Goal: Task Accomplishment & Management: Manage account settings

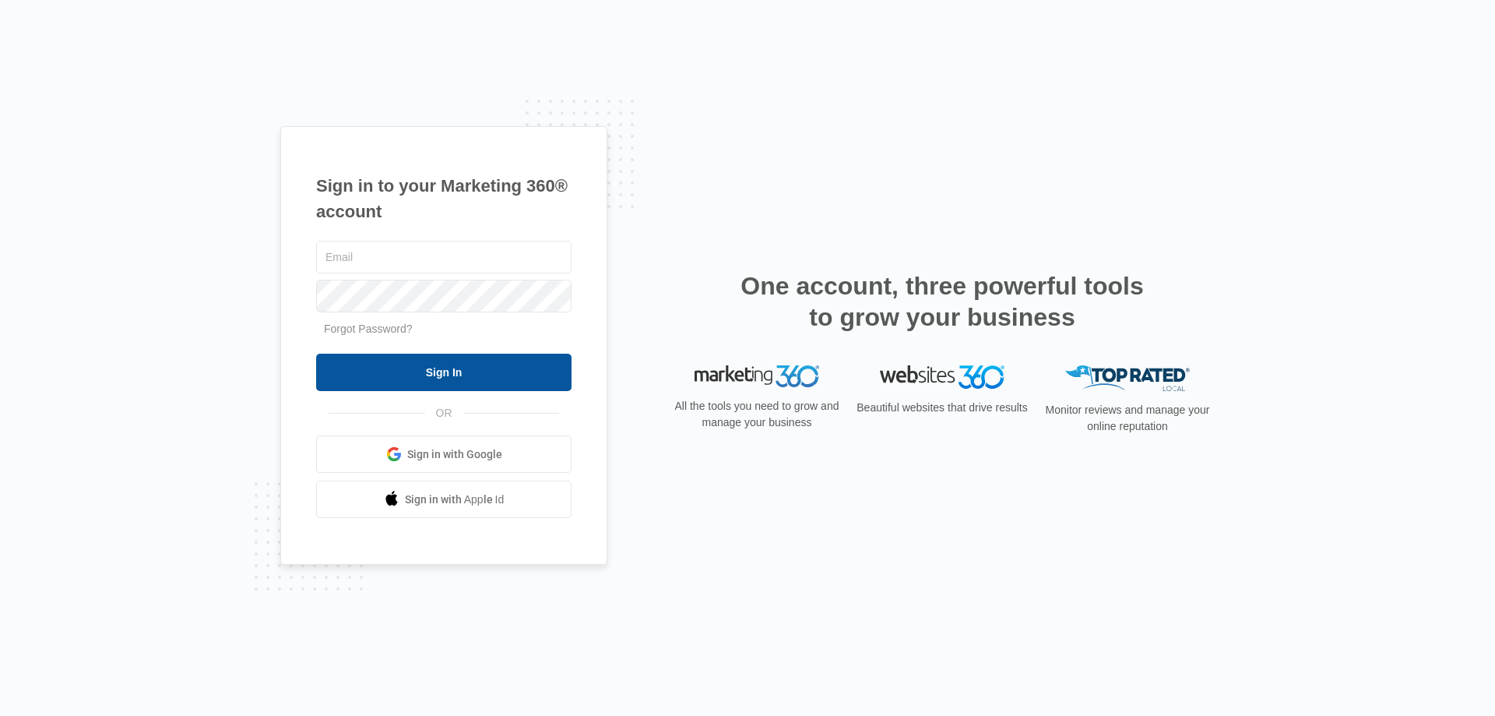
type input "[EMAIL_ADDRESS][DOMAIN_NAME]"
click at [488, 372] on input "Sign In" at bounding box center [443, 371] width 255 height 37
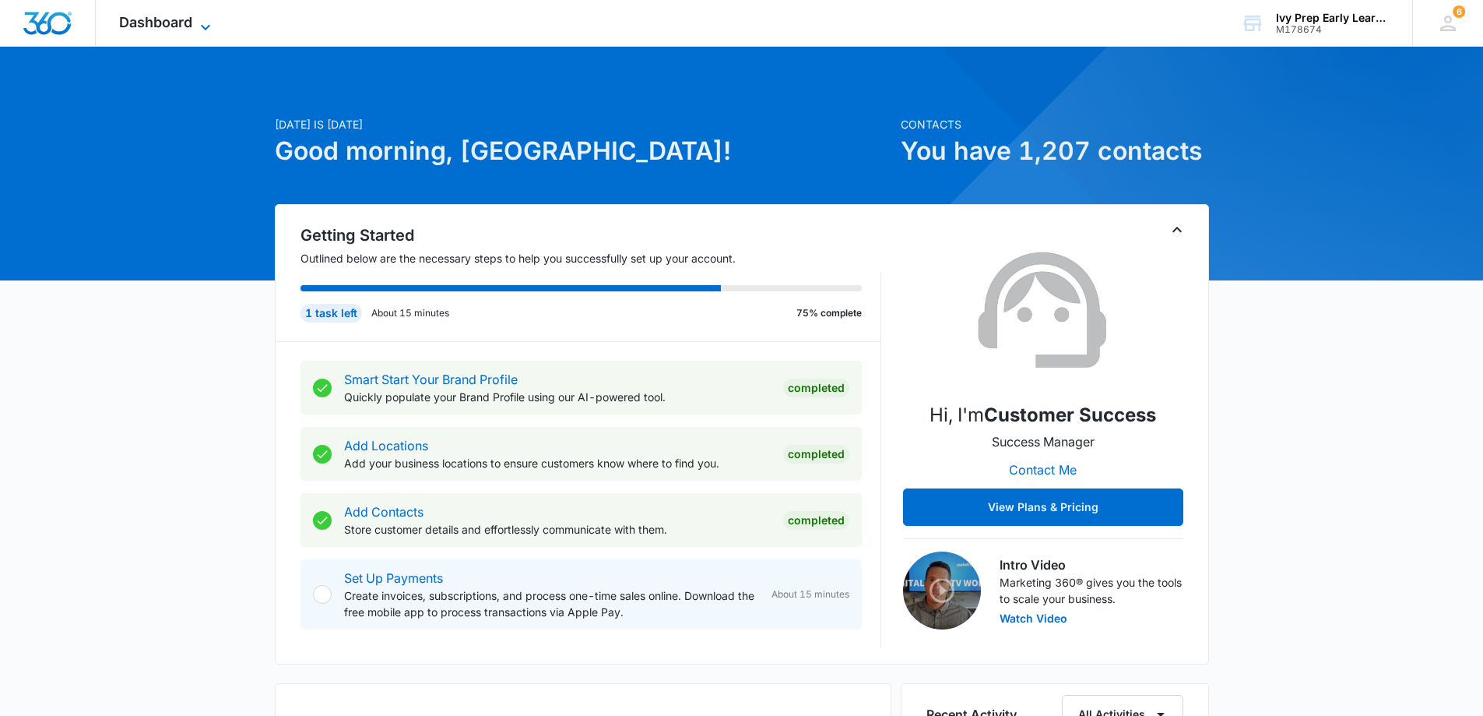
click at [197, 20] on icon at bounding box center [205, 27] width 19 height 19
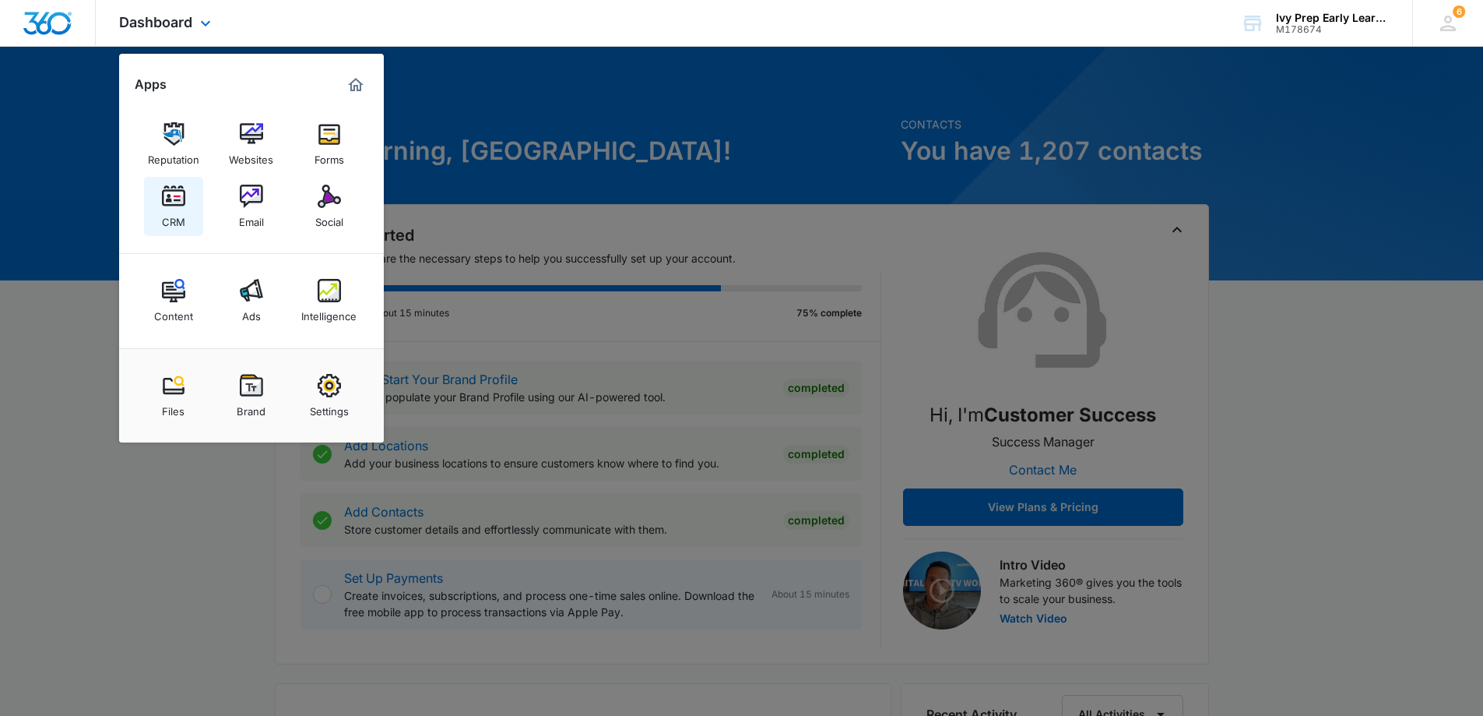
click at [182, 195] on img at bounding box center [173, 196] width 23 height 23
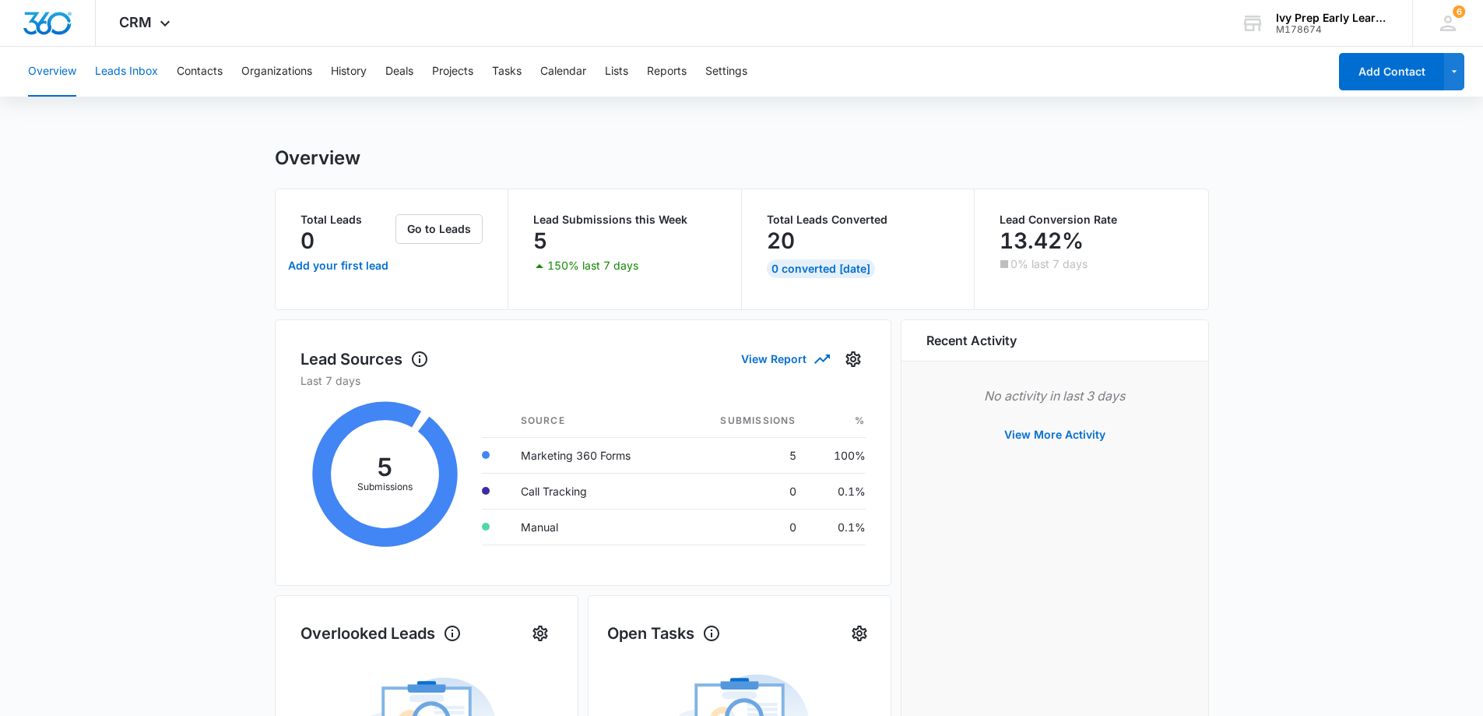
click at [156, 73] on button "Leads Inbox" at bounding box center [126, 72] width 63 height 50
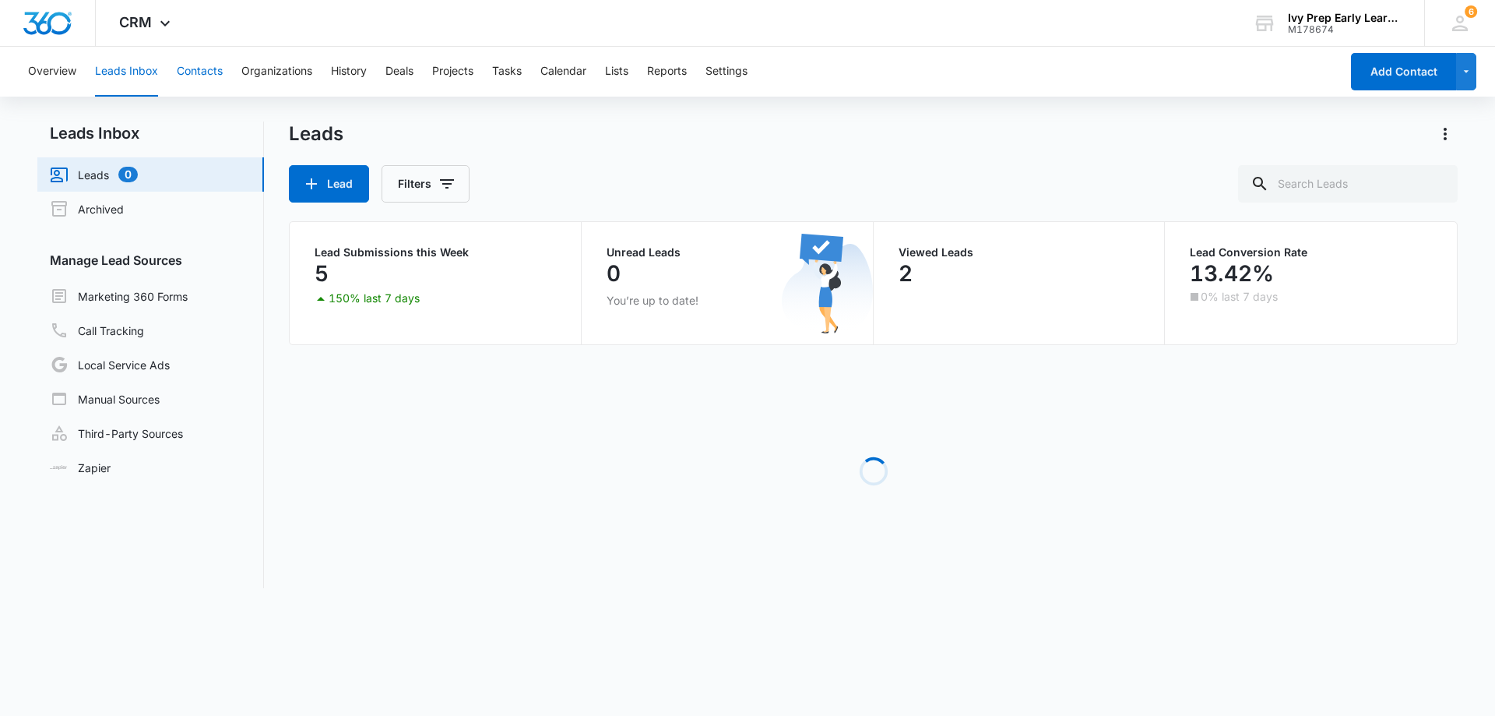
click at [200, 64] on button "Contacts" at bounding box center [200, 72] width 46 height 50
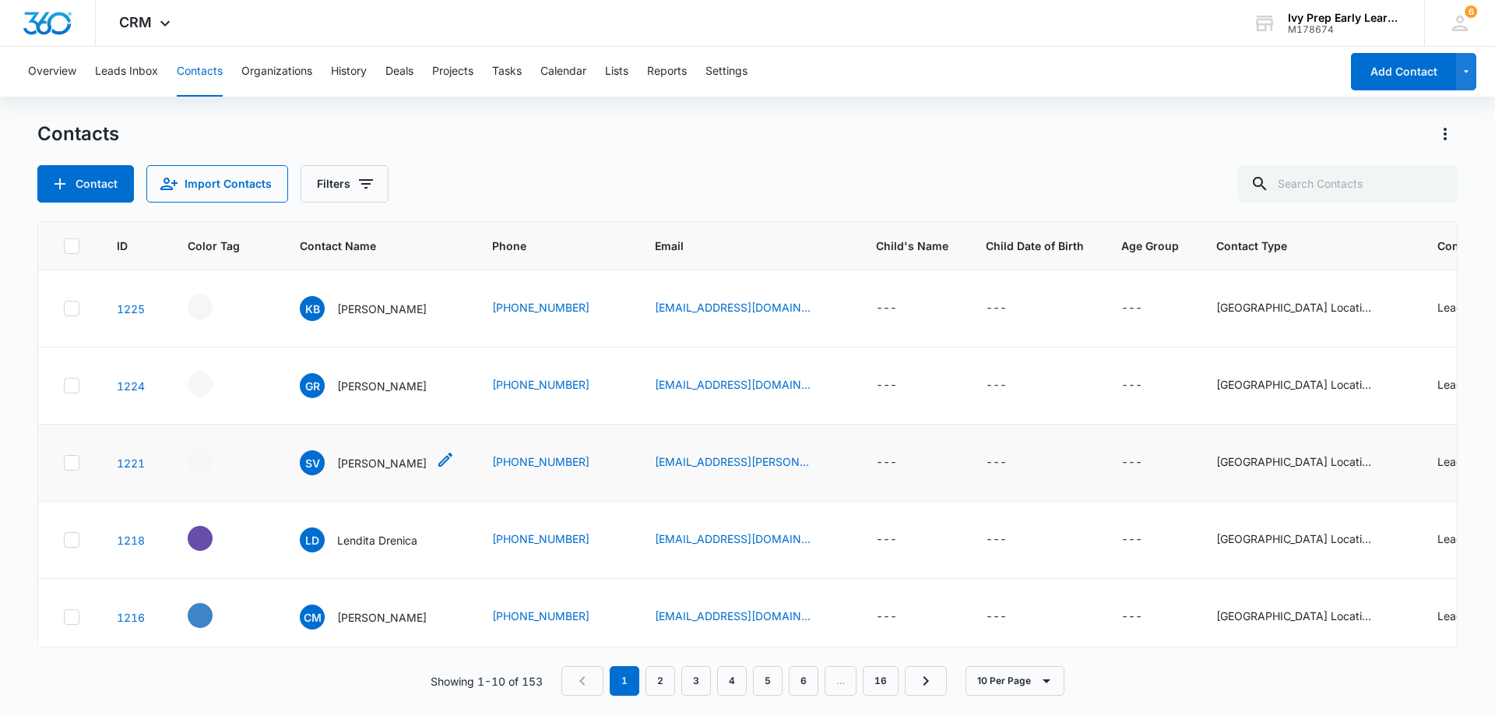
click at [377, 463] on p "Salome Vazquez" at bounding box center [382, 463] width 90 height 16
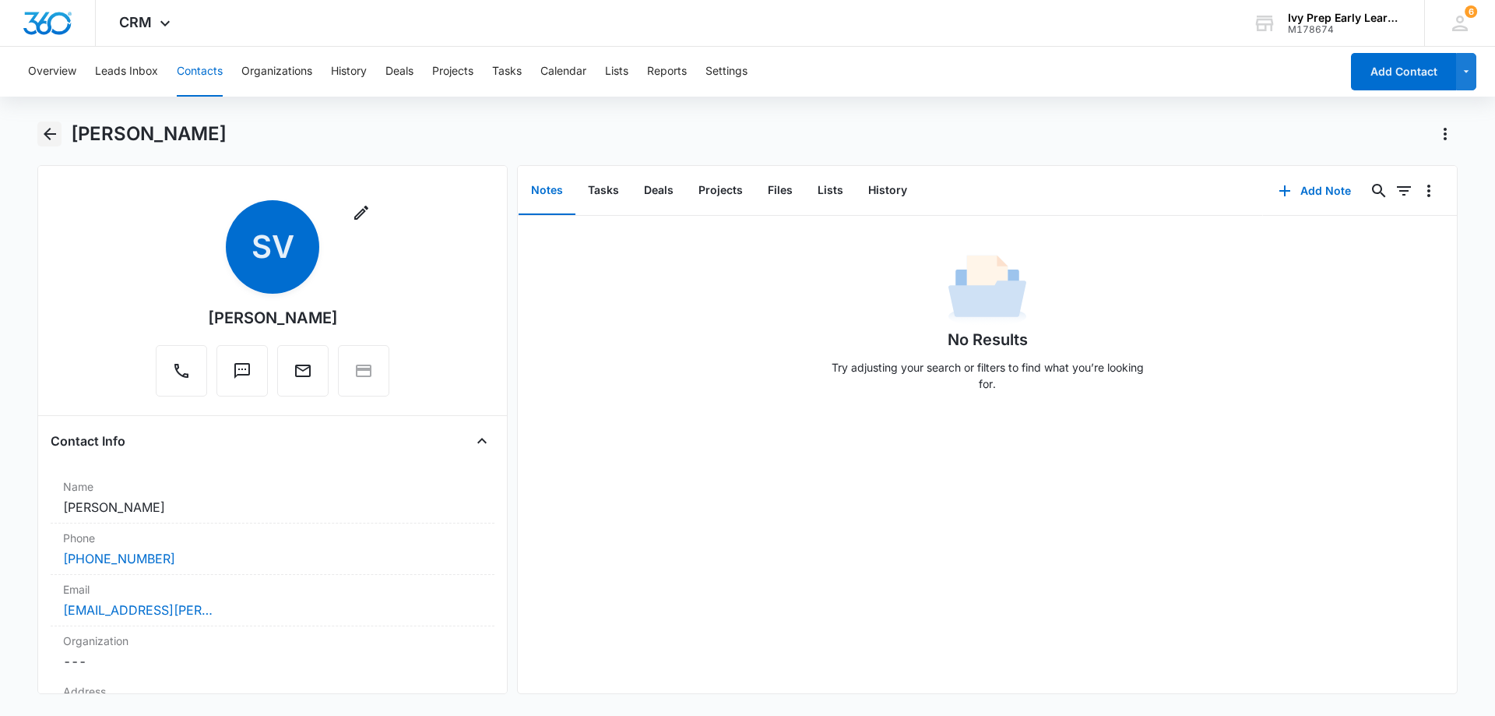
click at [49, 128] on icon "Back" at bounding box center [50, 134] width 12 height 12
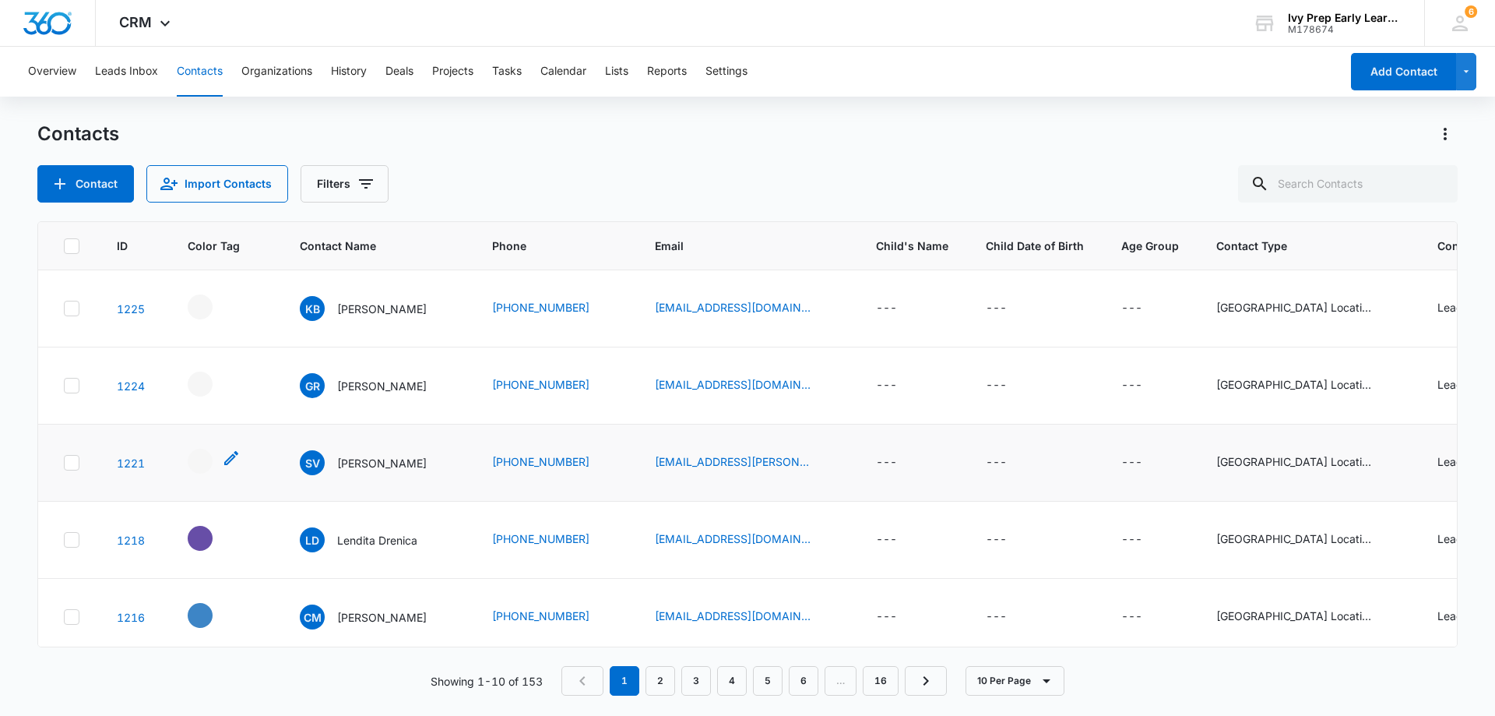
click at [206, 471] on div "- - Select to Edit Field" at bounding box center [200, 460] width 25 height 25
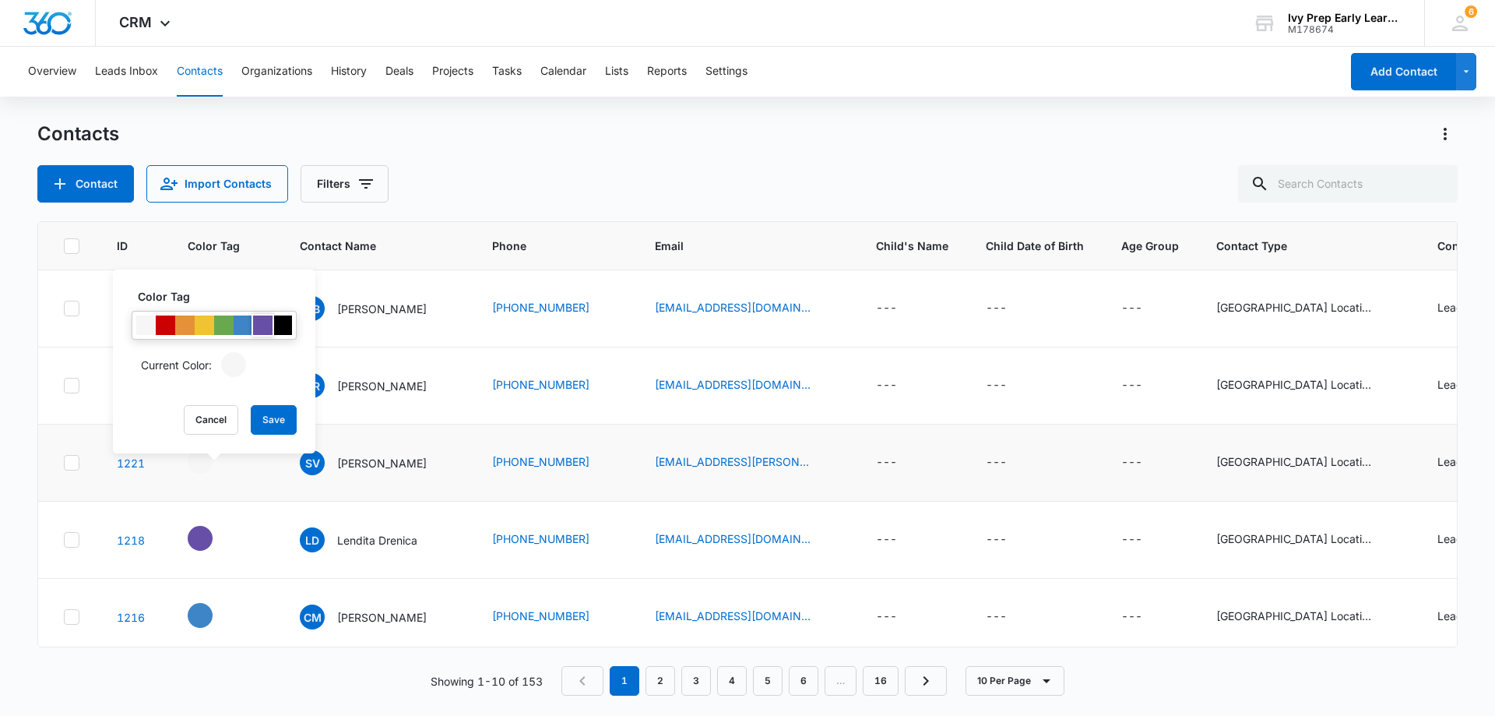
click at [262, 326] on div at bounding box center [262, 324] width 19 height 19
click at [282, 424] on button "Save" at bounding box center [274, 420] width 46 height 30
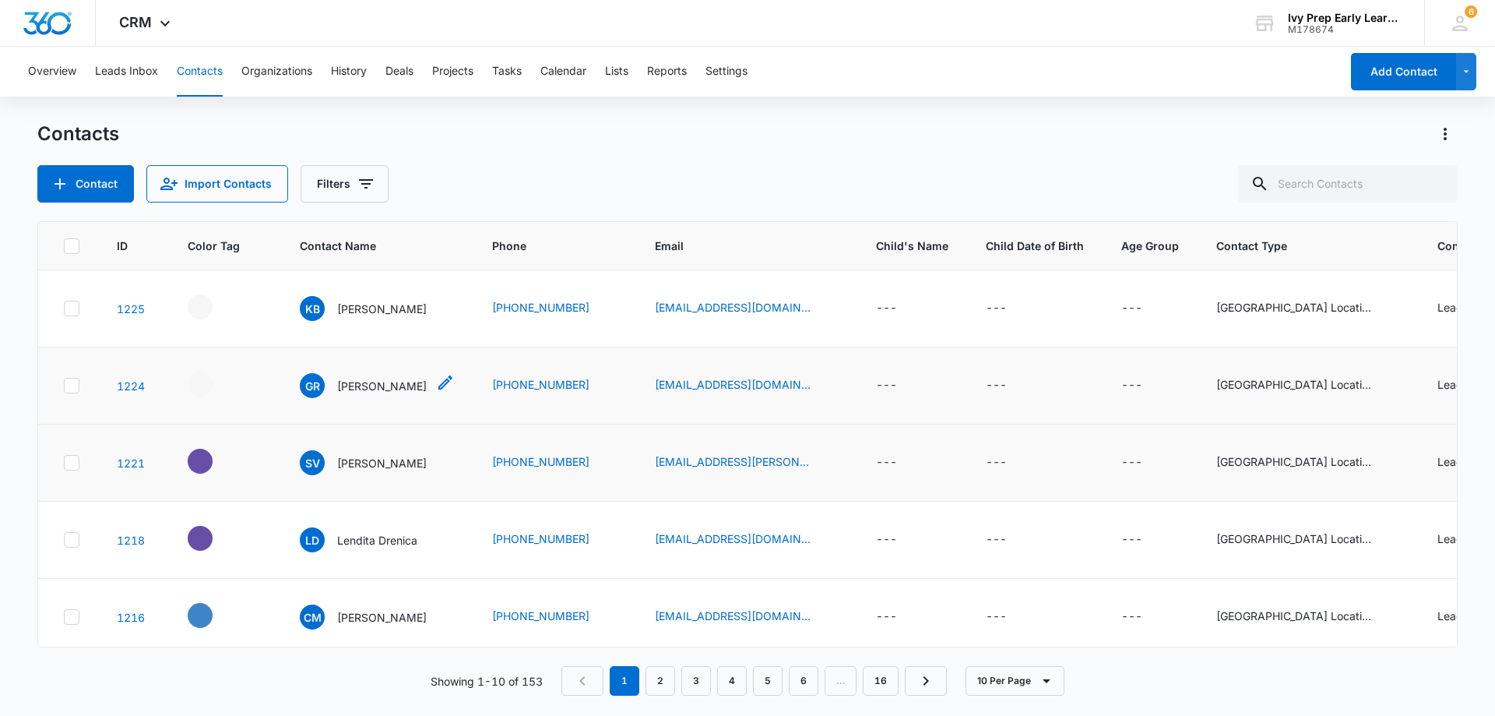
click at [378, 390] on p "Gabriela Rosales" at bounding box center [382, 386] width 90 height 16
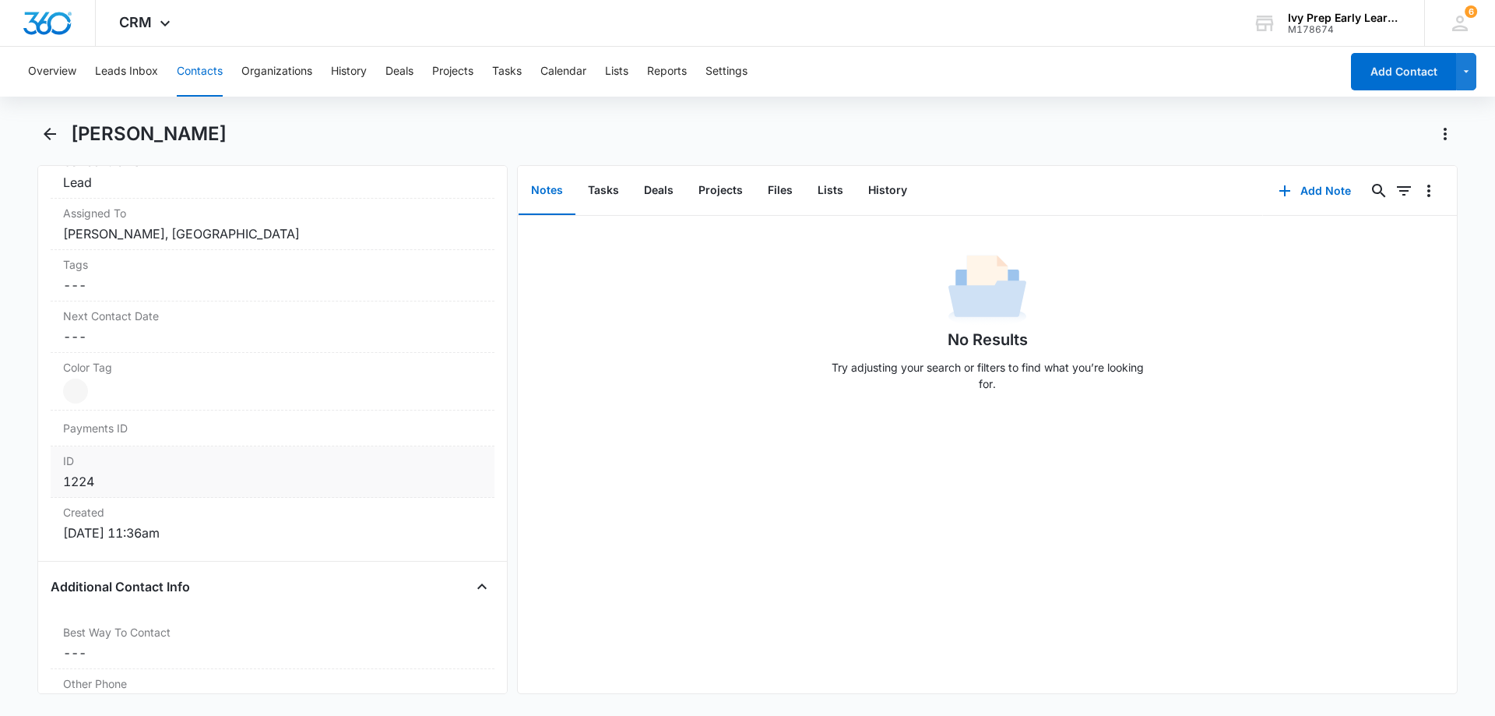
scroll to position [779, 0]
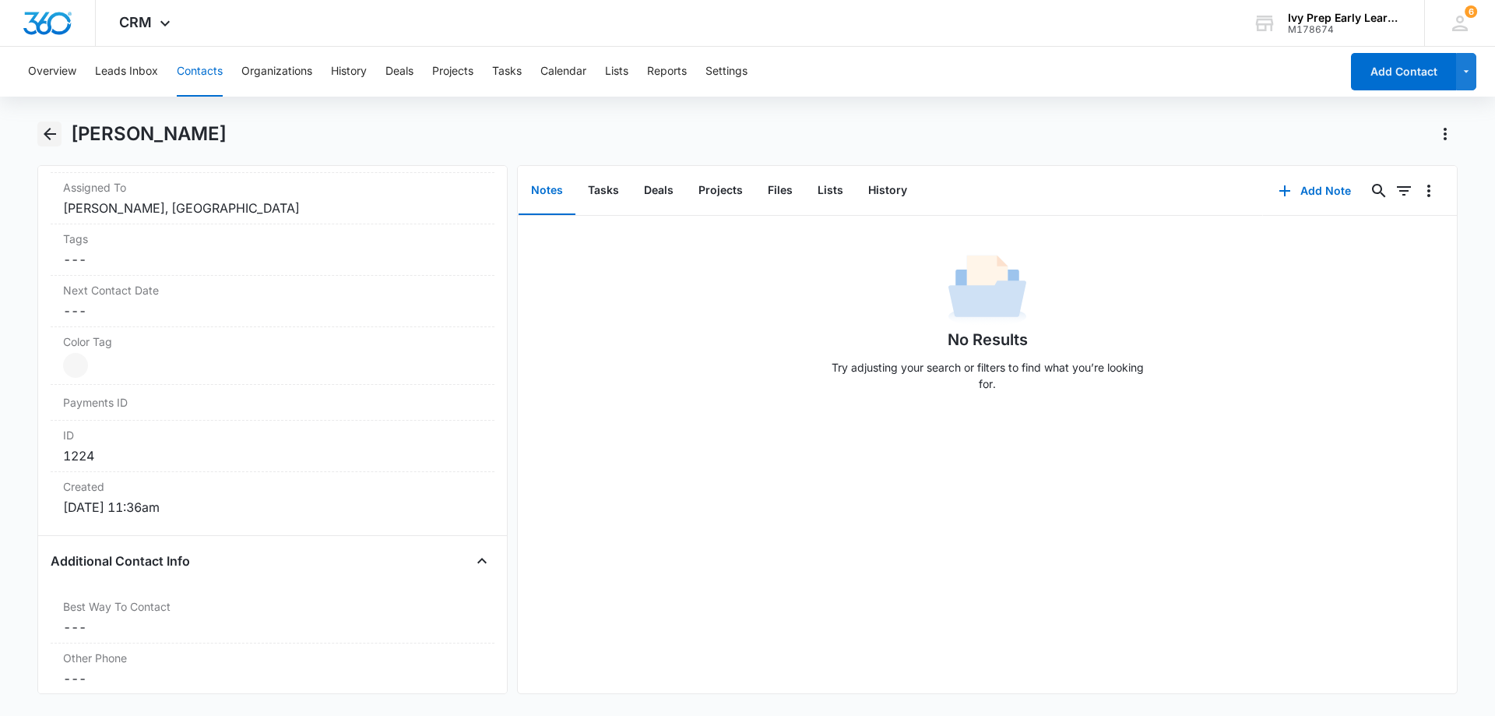
click at [60, 132] on button "Back" at bounding box center [49, 133] width 24 height 25
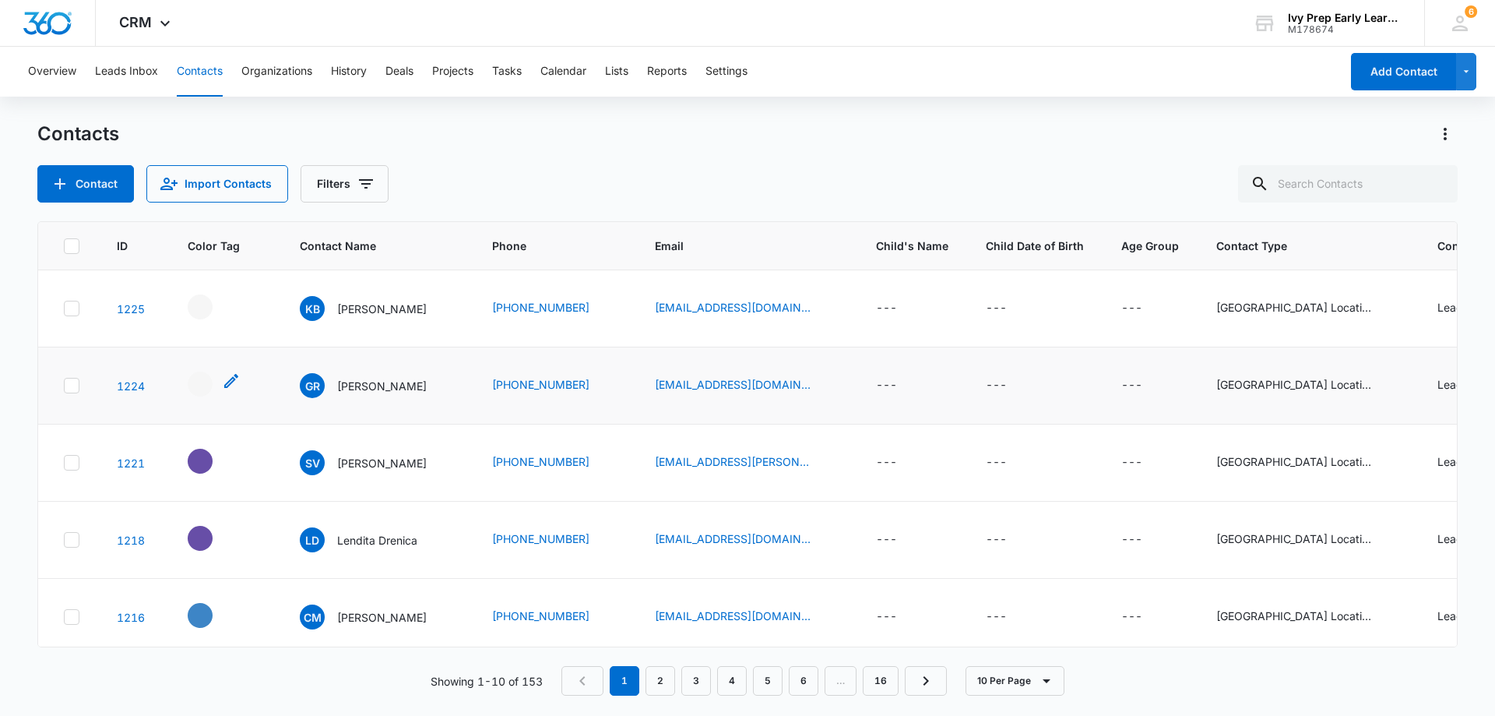
click at [209, 379] on div "- - Select to Edit Field" at bounding box center [200, 383] width 25 height 25
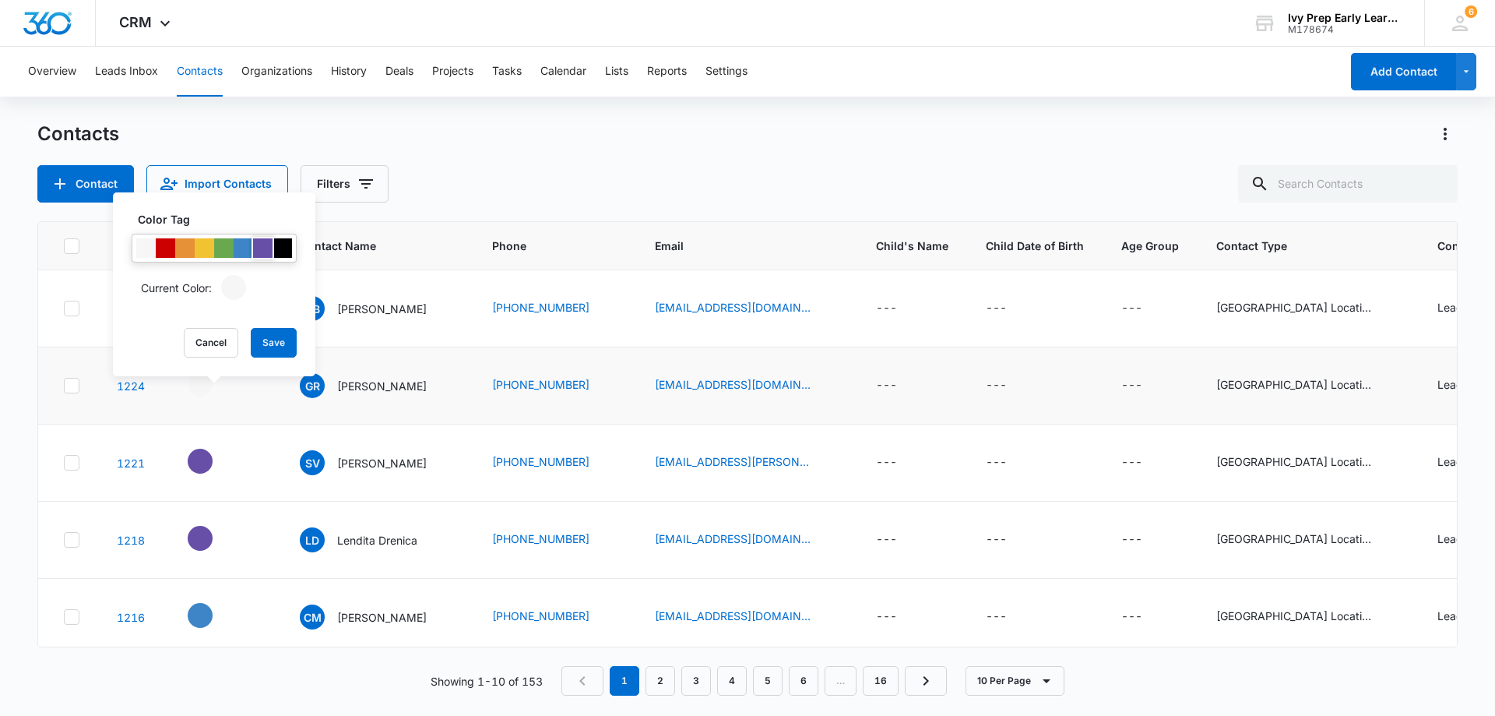
click at [269, 245] on div at bounding box center [262, 247] width 19 height 19
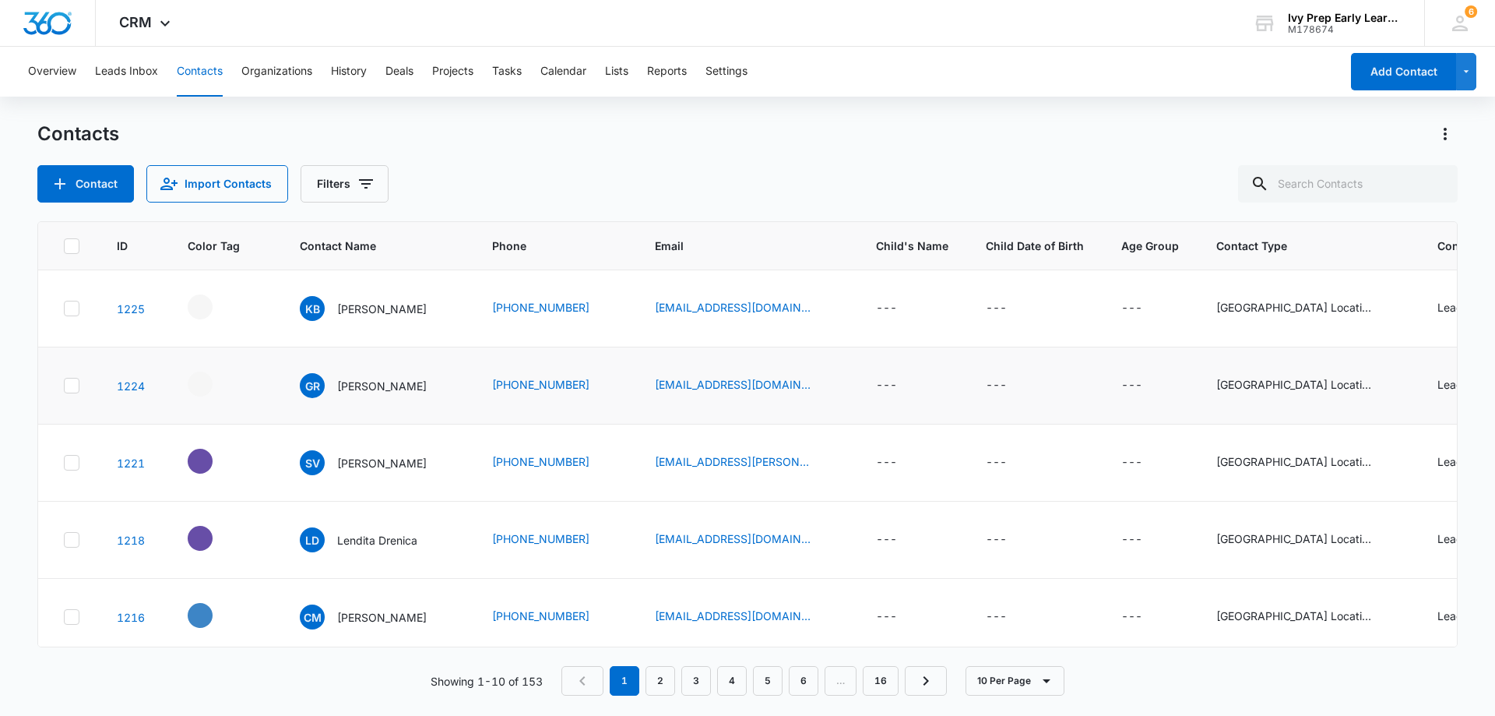
click at [259, 329] on td at bounding box center [225, 308] width 112 height 77
click at [213, 367] on td at bounding box center [225, 385] width 112 height 77
click at [215, 393] on div "- - Select to Edit Field" at bounding box center [214, 383] width 53 height 25
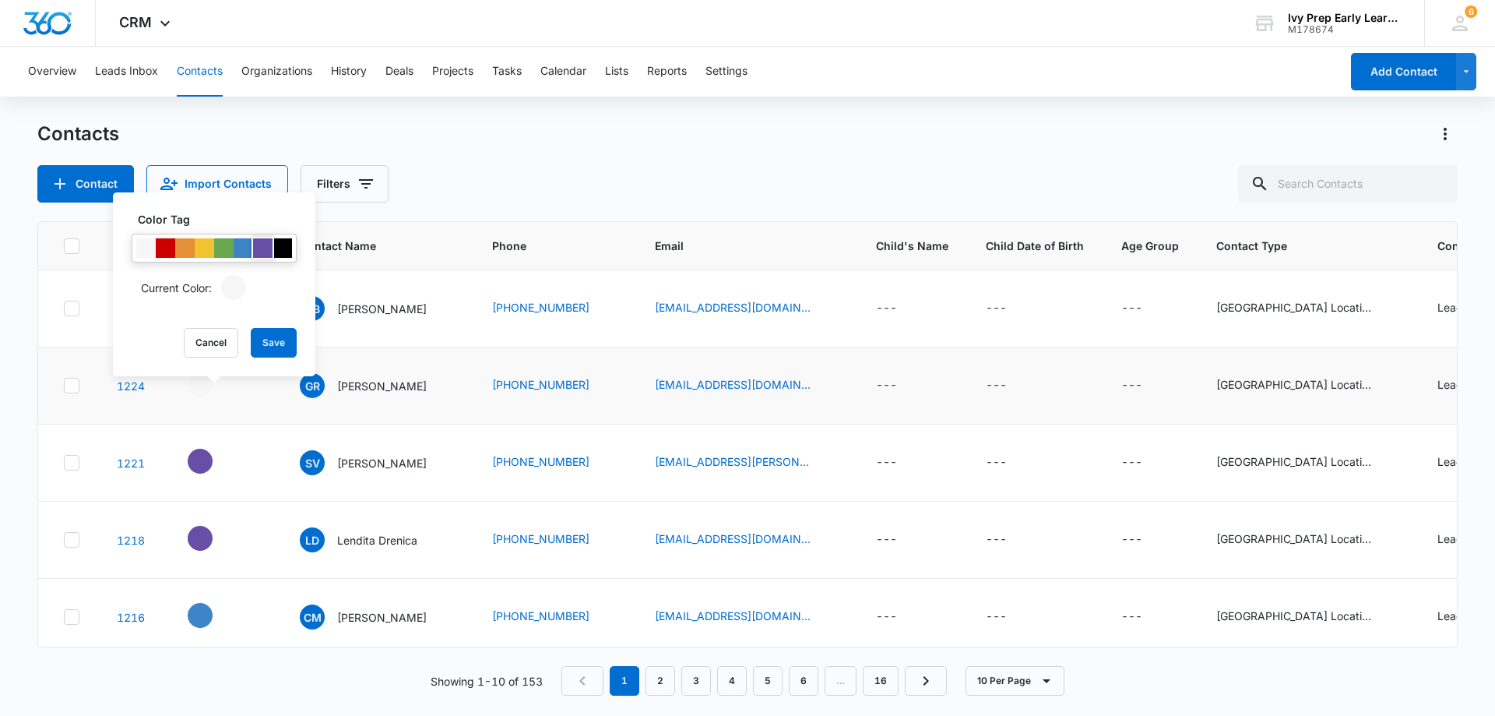
click at [261, 244] on div at bounding box center [262, 247] width 19 height 19
click at [279, 345] on button "Save" at bounding box center [274, 343] width 46 height 30
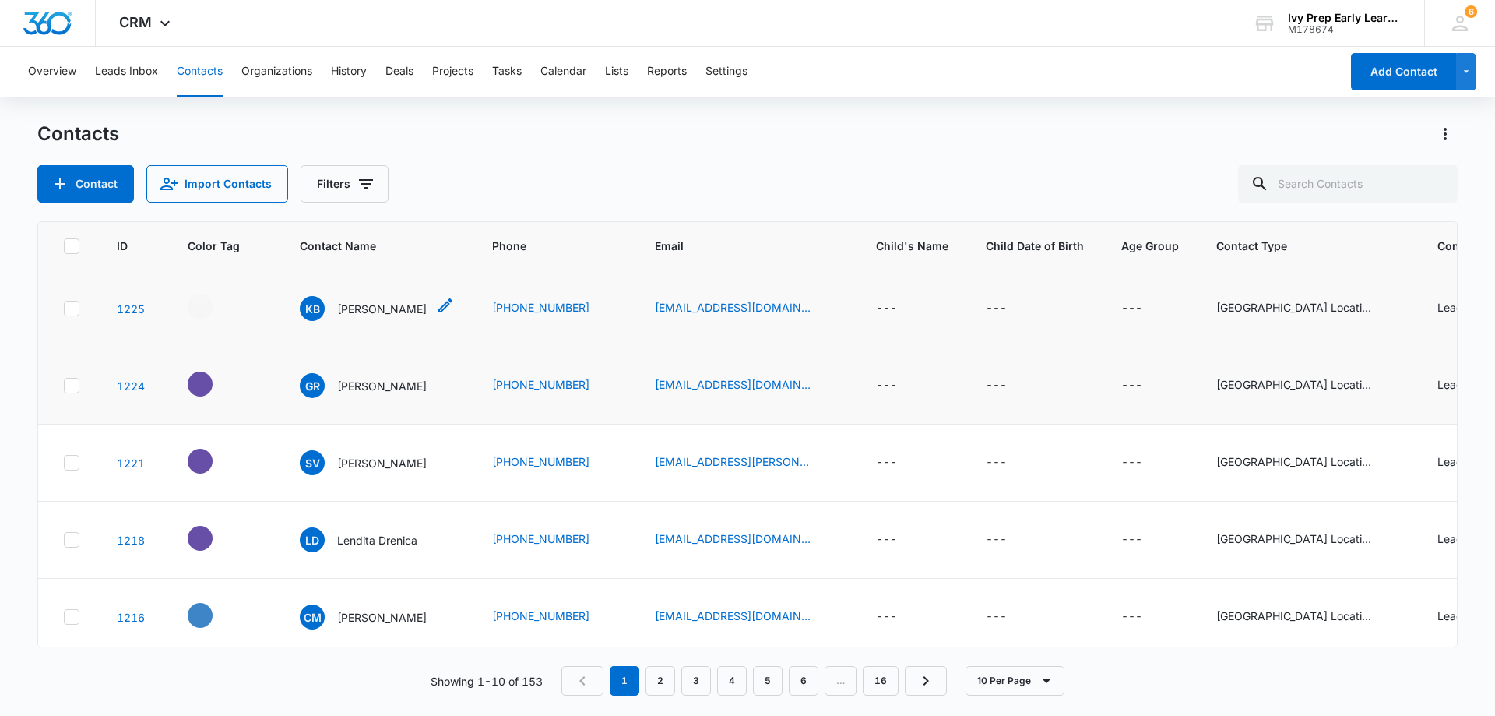
click at [376, 304] on p "Katy Barrera chavez" at bounding box center [382, 309] width 90 height 16
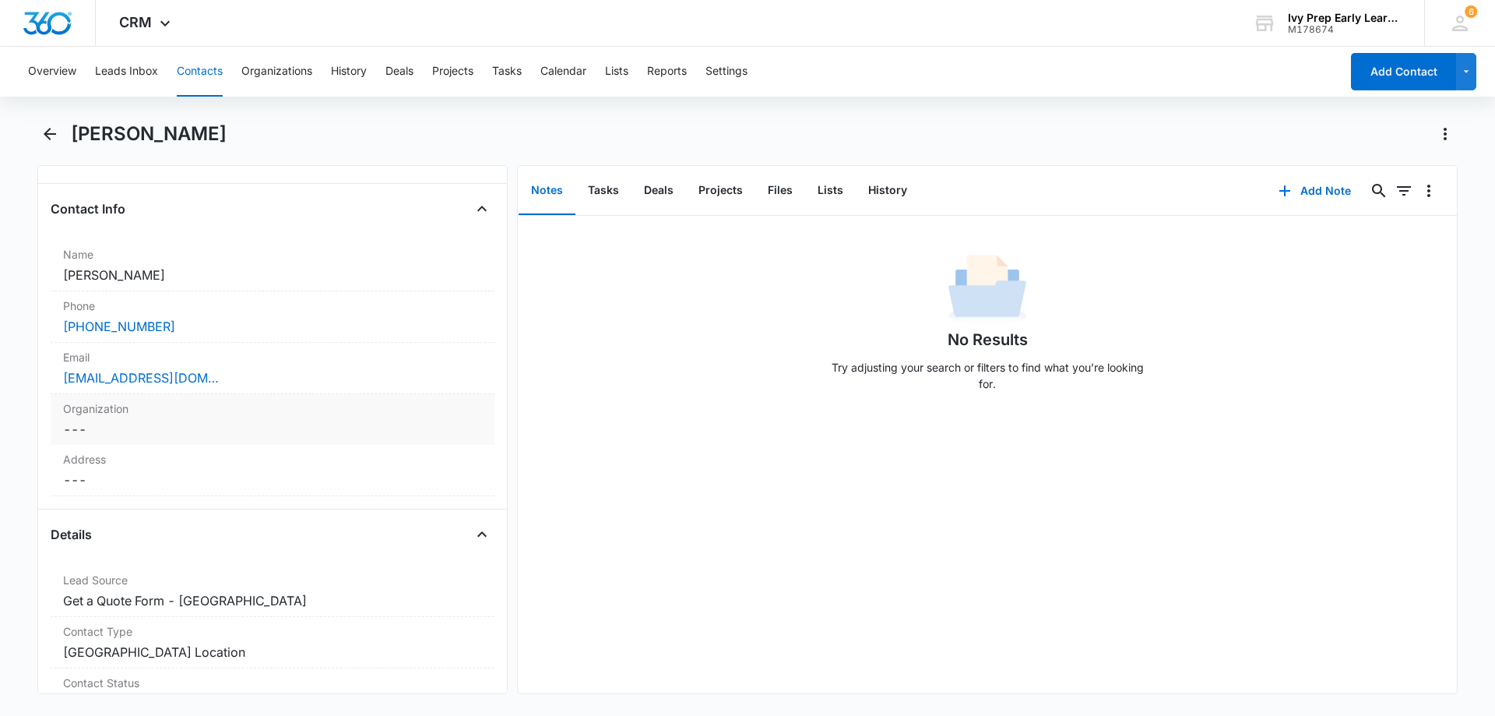
scroll to position [234, 0]
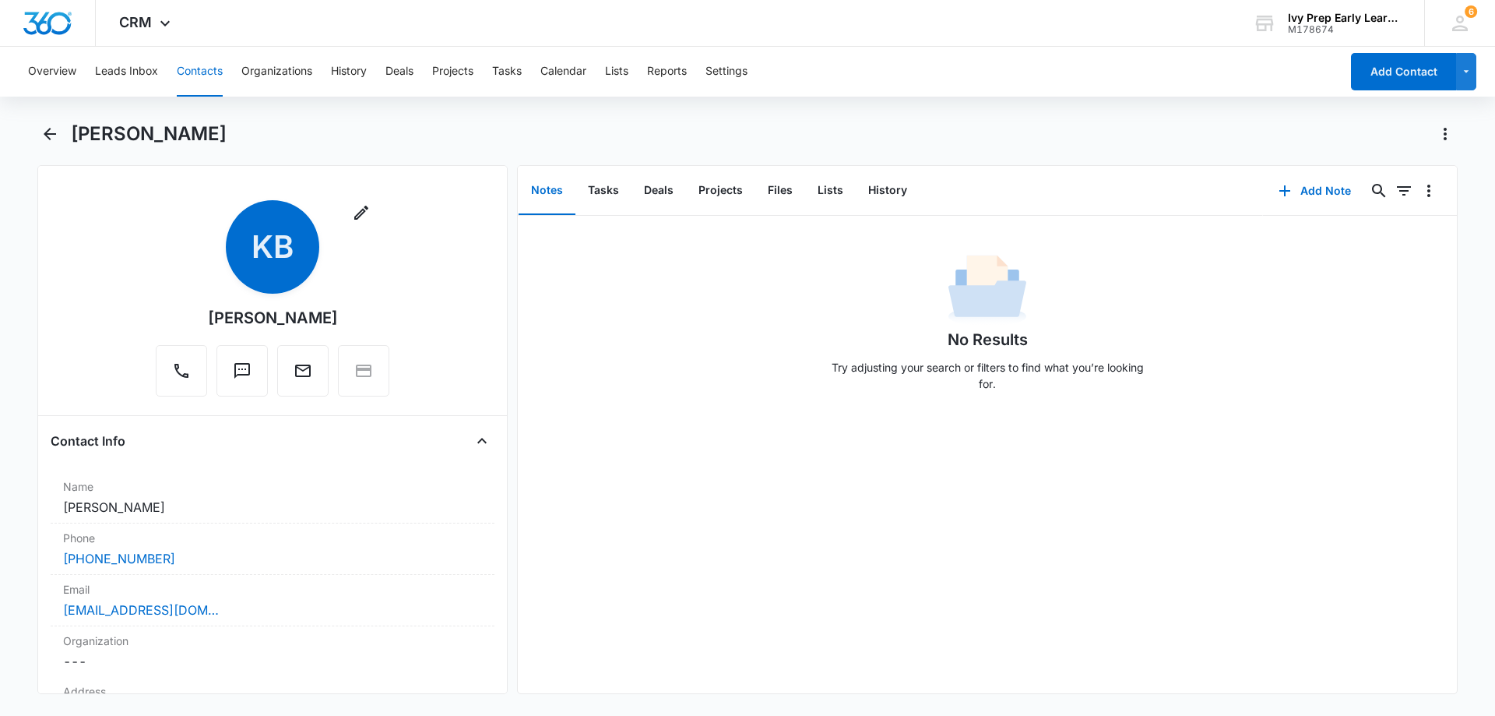
drag, startPoint x: 355, startPoint y: 315, endPoint x: 121, endPoint y: 314, distance: 233.6
click at [121, 314] on div "Remove KB Katy Barrera chavez" at bounding box center [273, 301] width 444 height 202
drag, startPoint x: 176, startPoint y: 314, endPoint x: 363, endPoint y: 314, distance: 186.9
click at [363, 314] on div "Remove KB Katy Barrera chavez" at bounding box center [273, 298] width 234 height 196
copy div "[PERSON_NAME]"
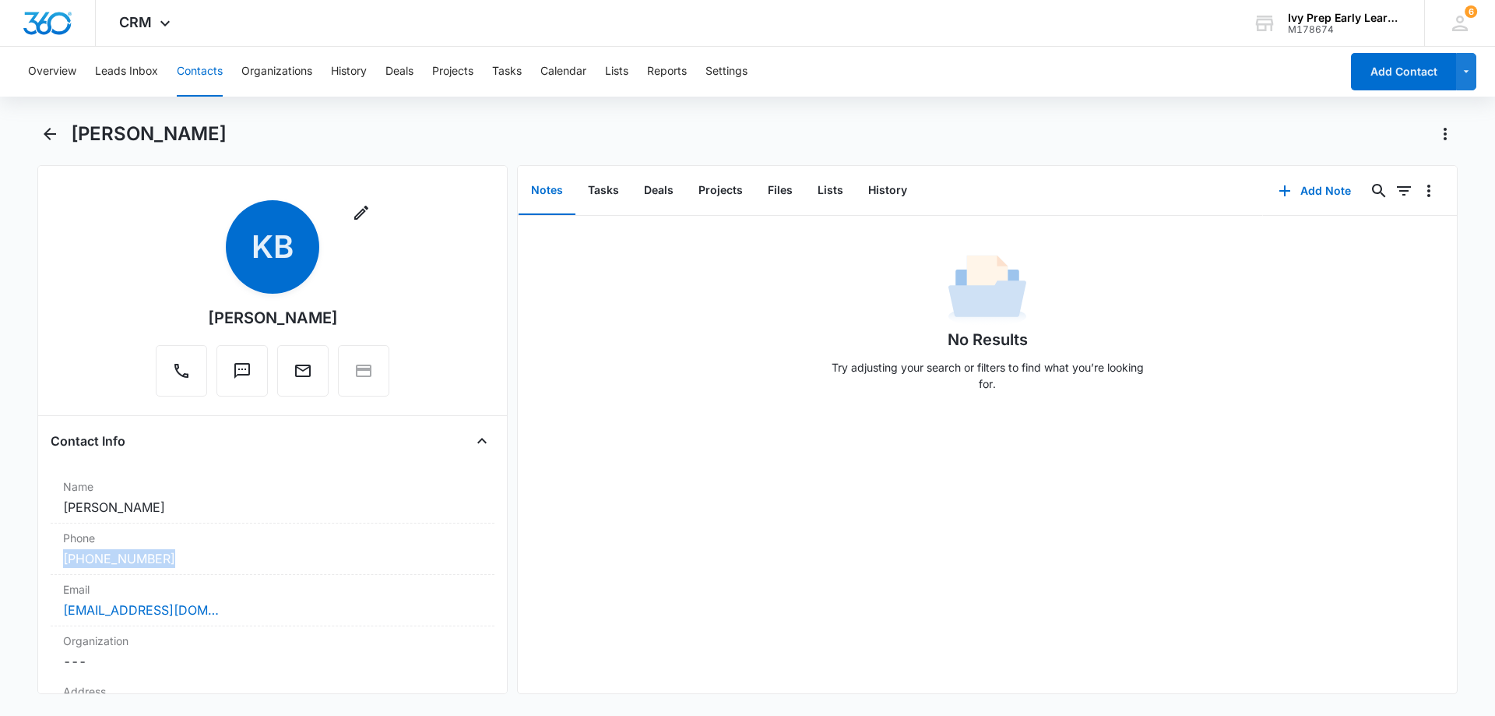
drag, startPoint x: 181, startPoint y: 561, endPoint x: 0, endPoint y: 561, distance: 181.4
click at [0, 561] on main "Katy Barrera chavez Remove KB Katy Barrera chavez Contact Info Name Cancel Save…" at bounding box center [747, 416] width 1495 height 591
drag, startPoint x: 56, startPoint y: 525, endPoint x: 686, endPoint y: 547, distance: 630.2
click at [690, 547] on div "No Results Try adjusting your search or filters to find what you’re looking for." at bounding box center [987, 454] width 939 height 477
drag, startPoint x: 374, startPoint y: 557, endPoint x: 16, endPoint y: 561, distance: 357.4
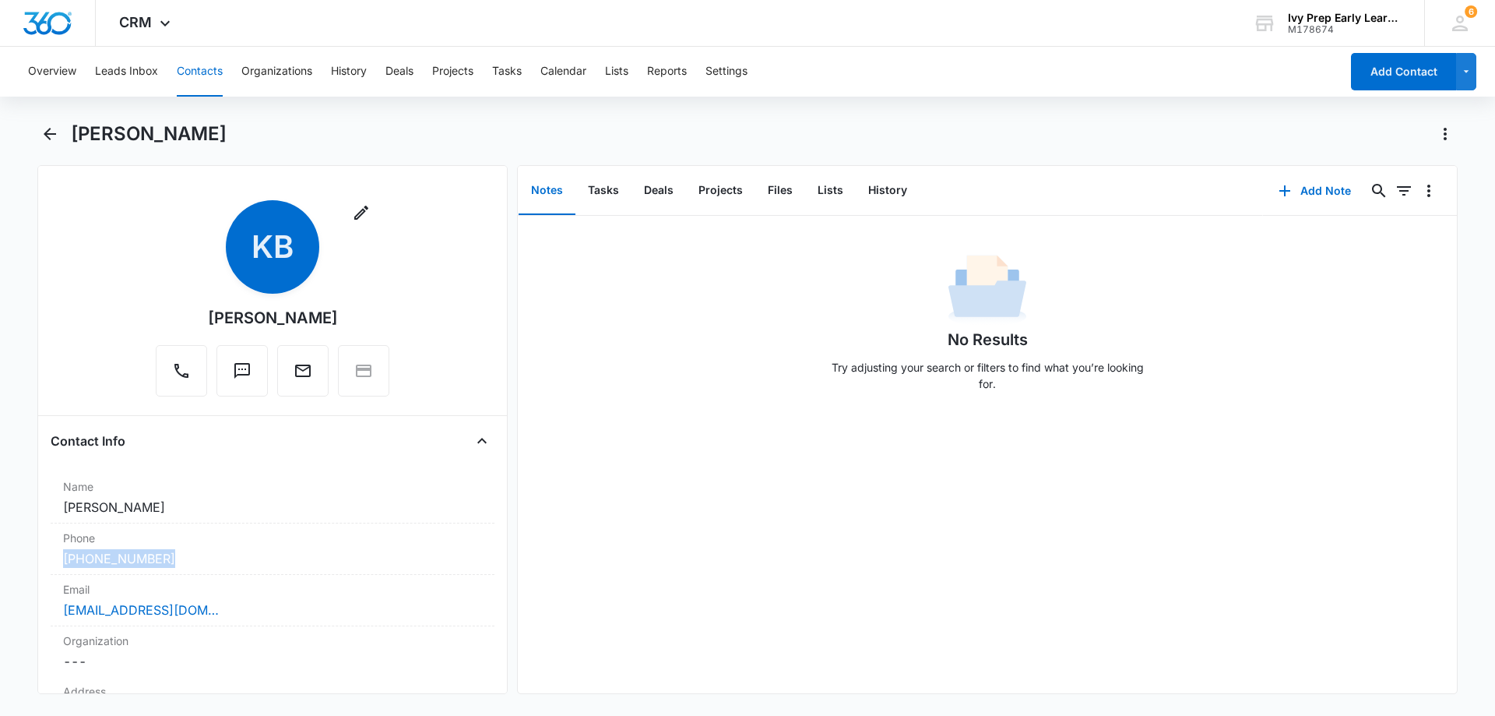
click at [16, 561] on main "Katy Barrera chavez Remove KB Katy Barrera chavez Contact Info Name Cancel Save…" at bounding box center [747, 416] width 1495 height 591
copy link "(347) 605-8552"
click at [863, 459] on div "No Results Try adjusting your search or filters to find what you’re looking for." at bounding box center [987, 454] width 939 height 477
drag, startPoint x: 240, startPoint y: 607, endPoint x: 0, endPoint y: 608, distance: 239.8
click at [0, 608] on main "Katy Barrera chavez Remove KB Katy Barrera chavez Contact Info Name Cancel Save…" at bounding box center [747, 416] width 1495 height 591
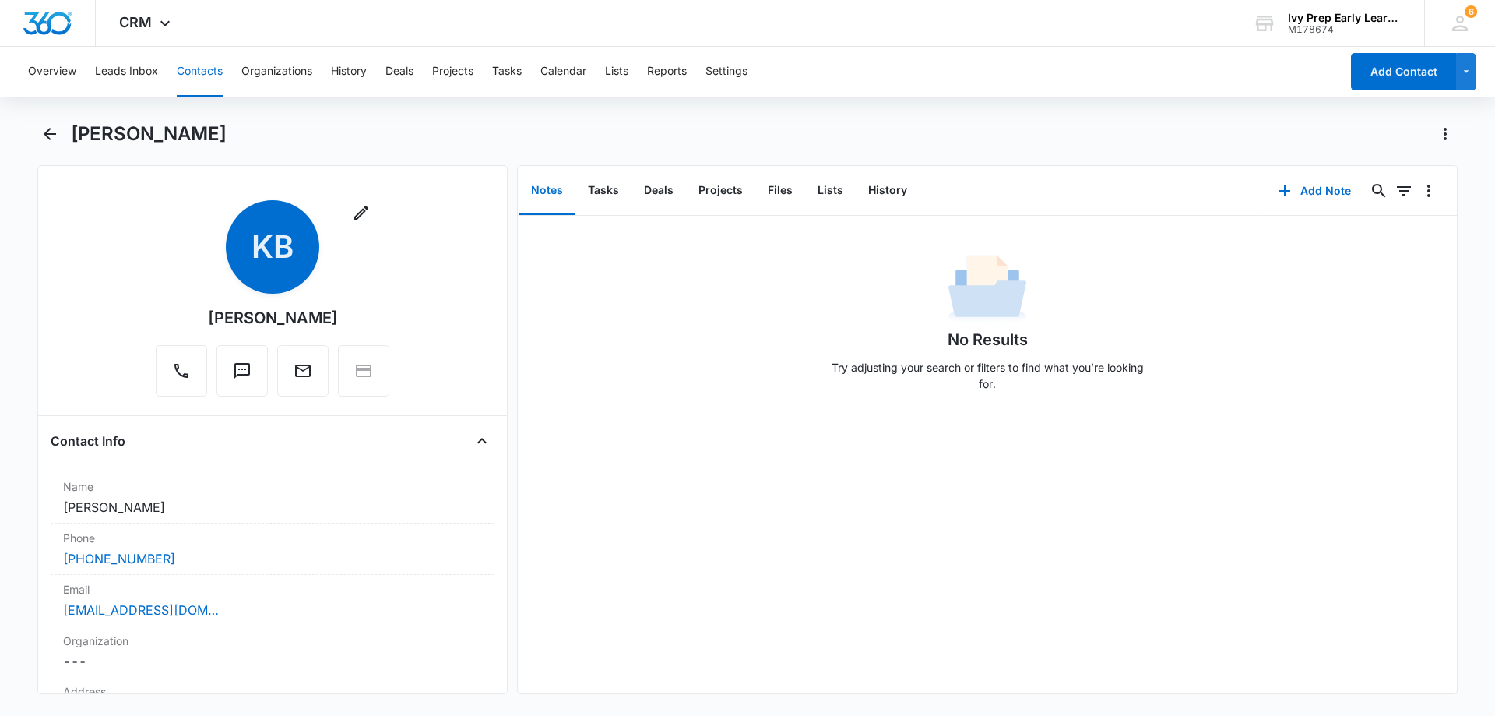
drag, startPoint x: 102, startPoint y: 598, endPoint x: 754, endPoint y: 559, distance: 652.8
click at [754, 559] on div "No Results Try adjusting your search or filters to find what you’re looking for." at bounding box center [987, 454] width 939 height 477
drag, startPoint x: 288, startPoint y: 610, endPoint x: 47, endPoint y: 617, distance: 240.7
click at [47, 617] on div "Remove KB Katy Barrera chavez Contact Info Name Cancel Save Changes Katy Barrer…" at bounding box center [272, 429] width 470 height 529
copy link "cathychavez036@gmail.com"
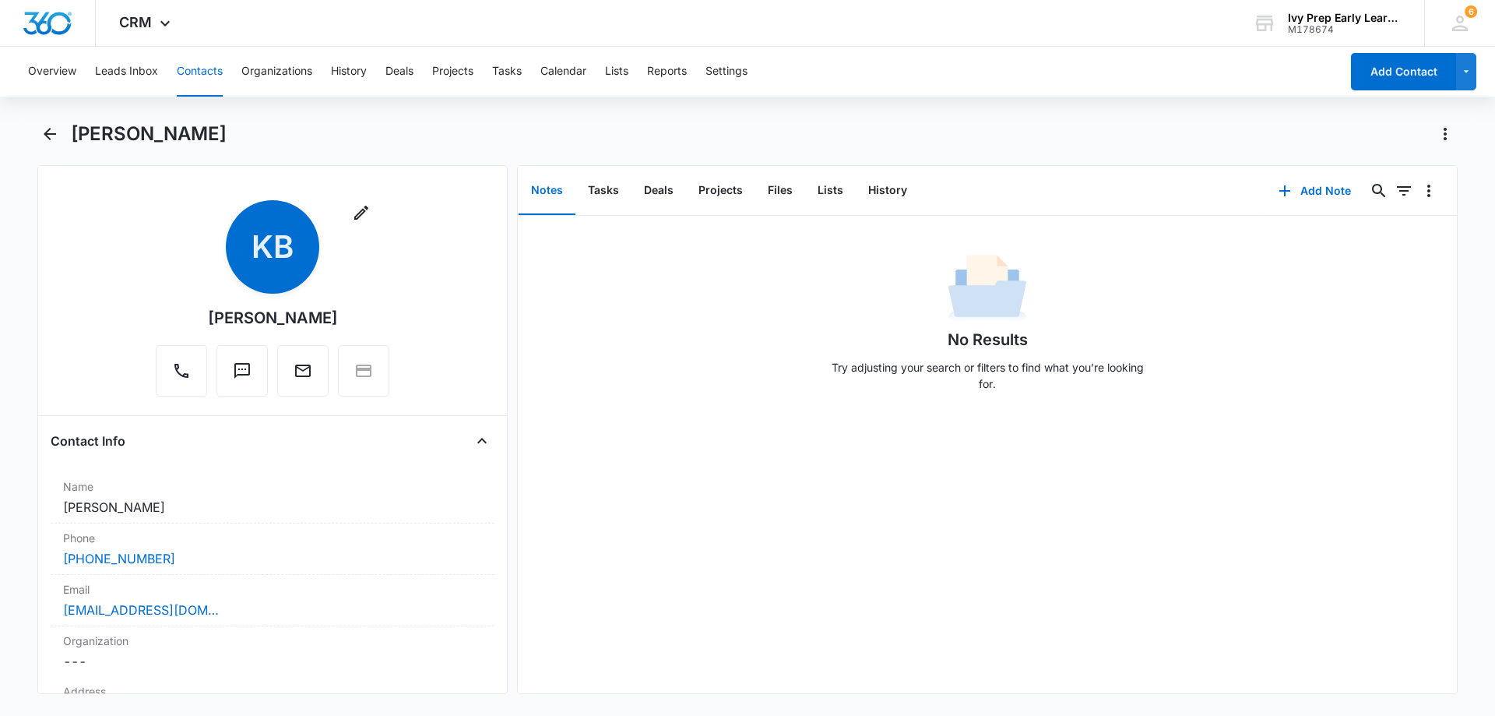
click at [829, 364] on p "Try adjusting your search or filters to find what you’re looking for." at bounding box center [987, 375] width 327 height 33
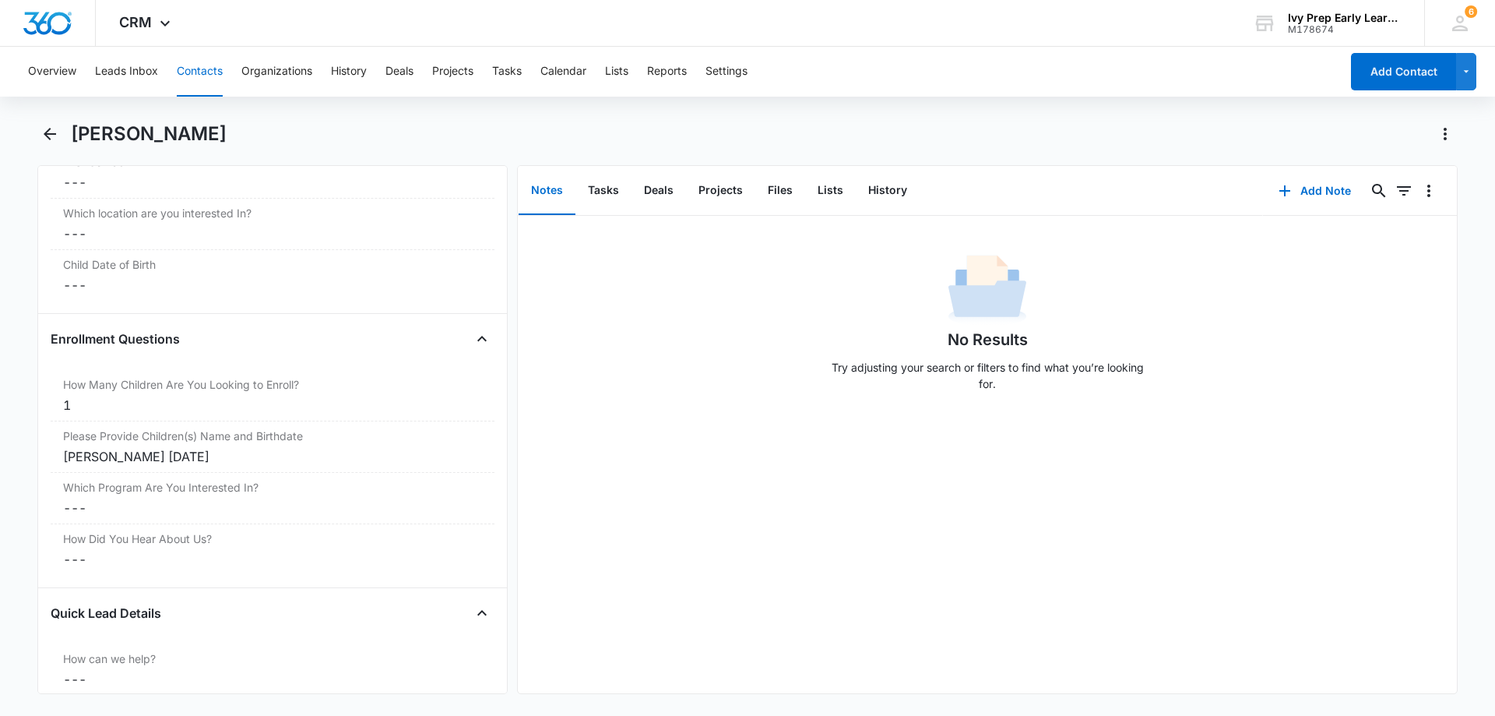
scroll to position [1635, 0]
drag, startPoint x: 202, startPoint y: 455, endPoint x: 63, endPoint y: 455, distance: 139.4
click at [63, 455] on div "Catalina Muñoz barrera 01/12/2023" at bounding box center [272, 455] width 419 height 19
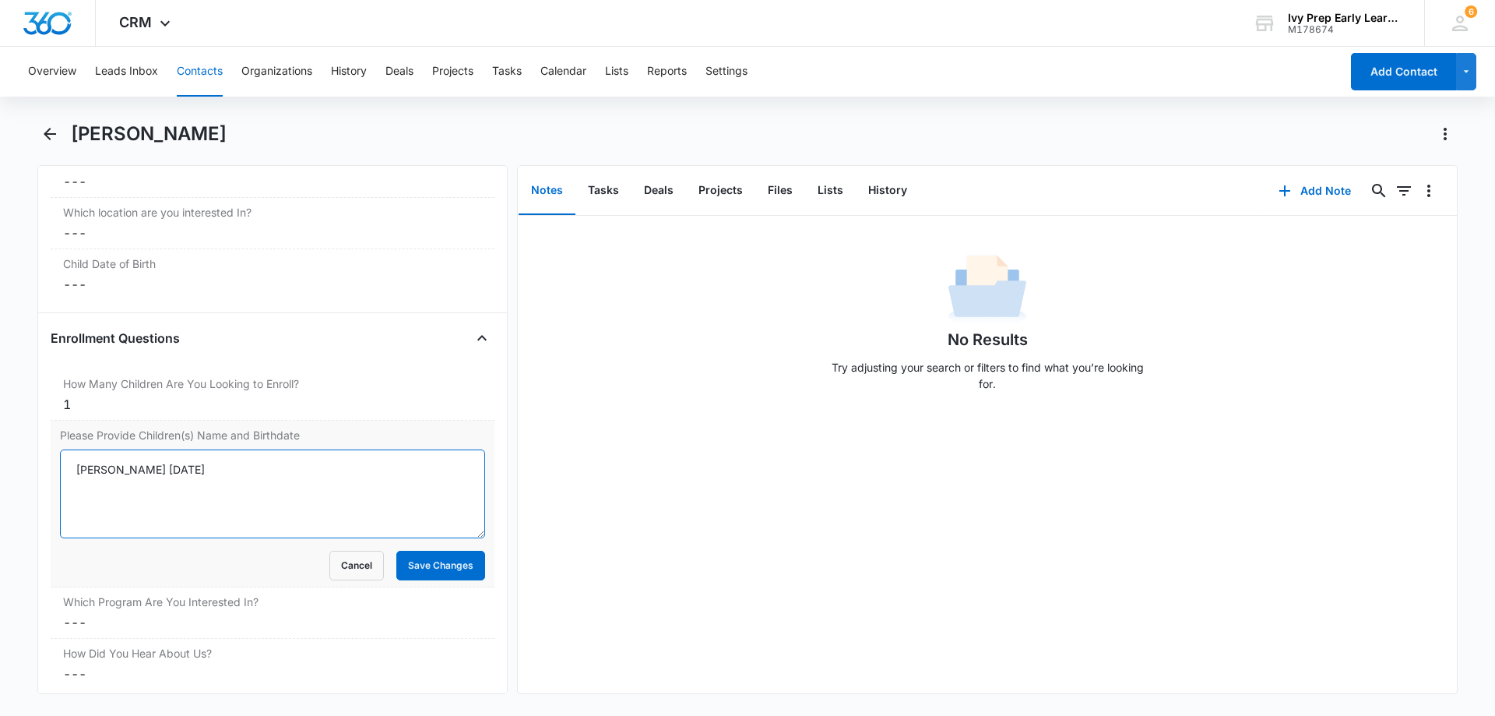
drag, startPoint x: 195, startPoint y: 464, endPoint x: 52, endPoint y: 469, distance: 143.4
click at [52, 469] on div "Please Provide Children(s) Name and Birthdate Catalina Muñoz barrera 01/12/2023…" at bounding box center [273, 503] width 444 height 167
click at [1038, 313] on div "No Results Try adjusting your search or filters to find what you’re looking for." at bounding box center [987, 327] width 327 height 154
drag, startPoint x: 283, startPoint y: 473, endPoint x: 201, endPoint y: 472, distance: 81.8
click at [201, 472] on textarea "Catalina Muñoz barrera 01/12/2023" at bounding box center [272, 493] width 425 height 89
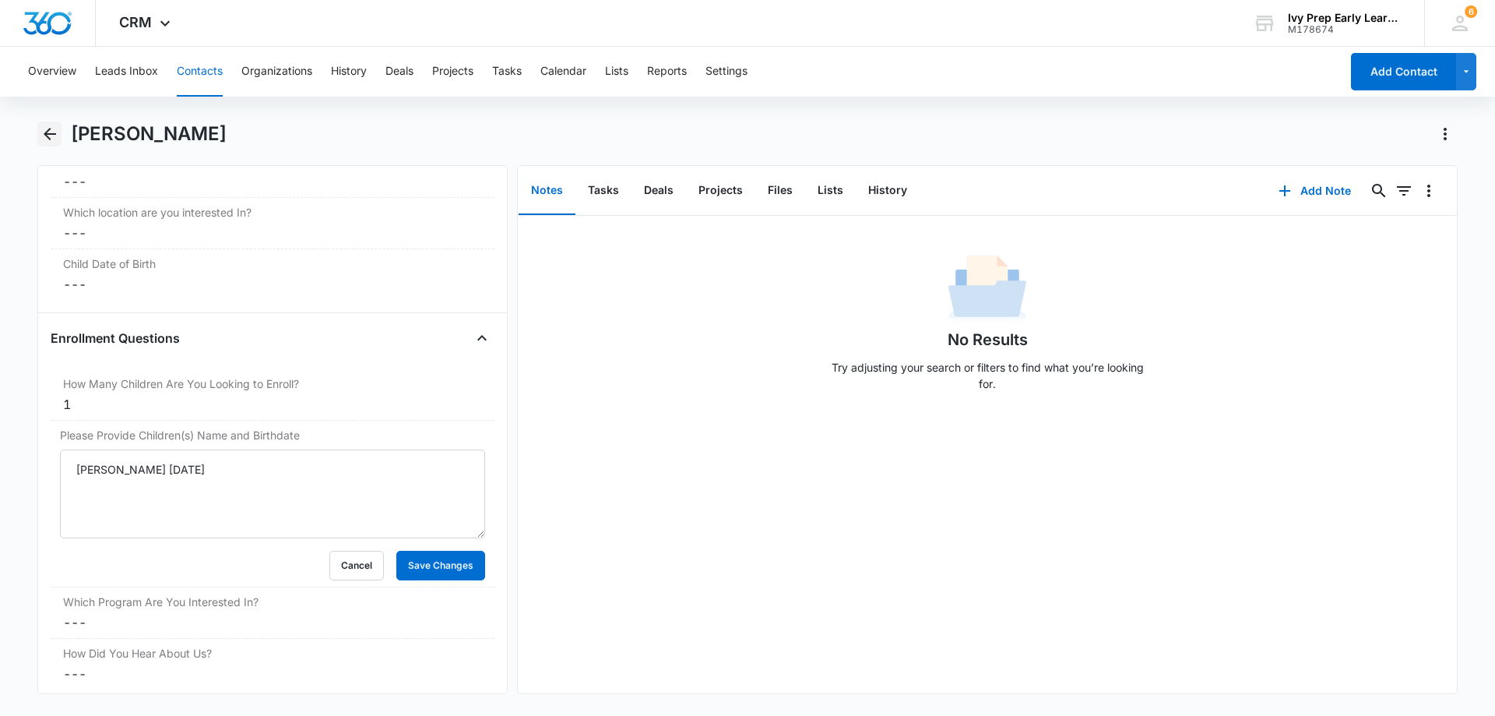
click at [49, 128] on icon "Back" at bounding box center [49, 134] width 19 height 19
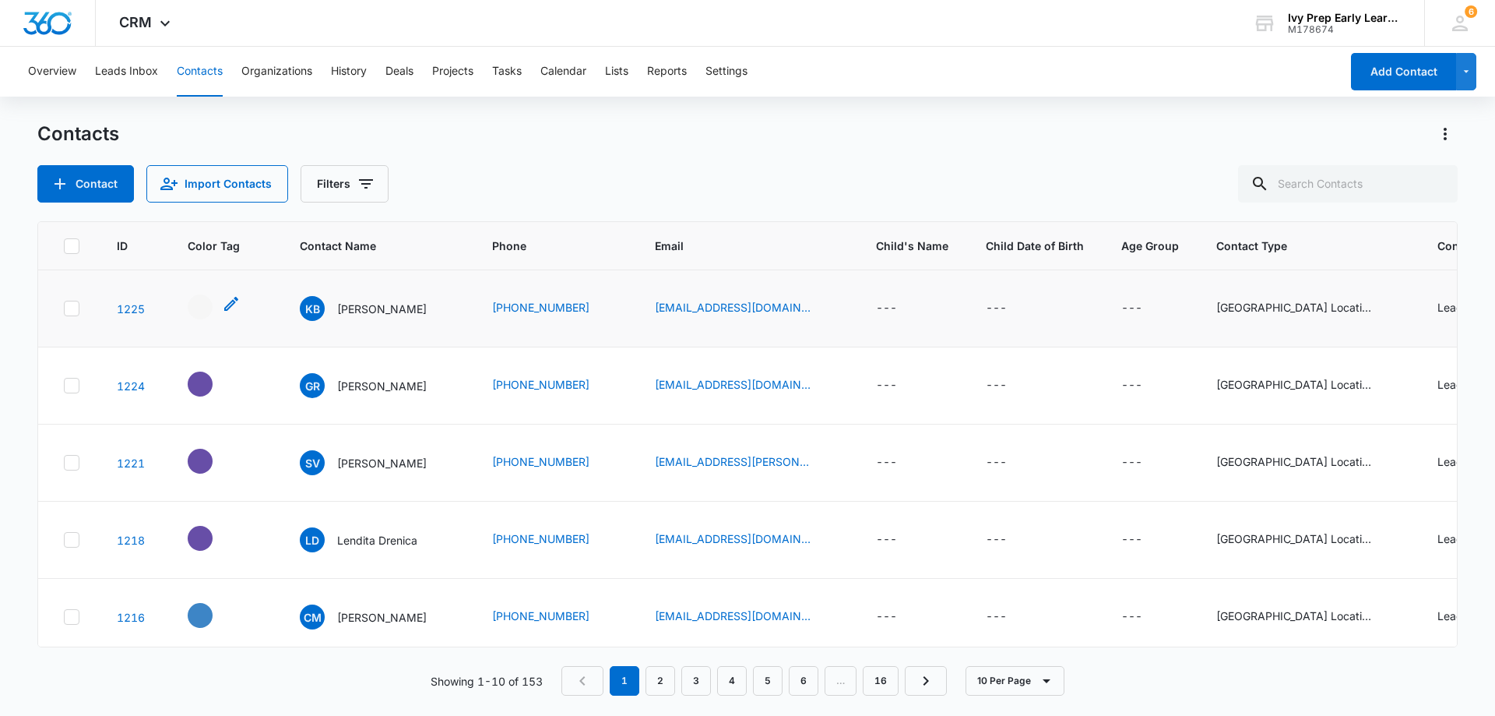
click at [216, 301] on div "- - Select to Edit Field" at bounding box center [214, 306] width 53 height 25
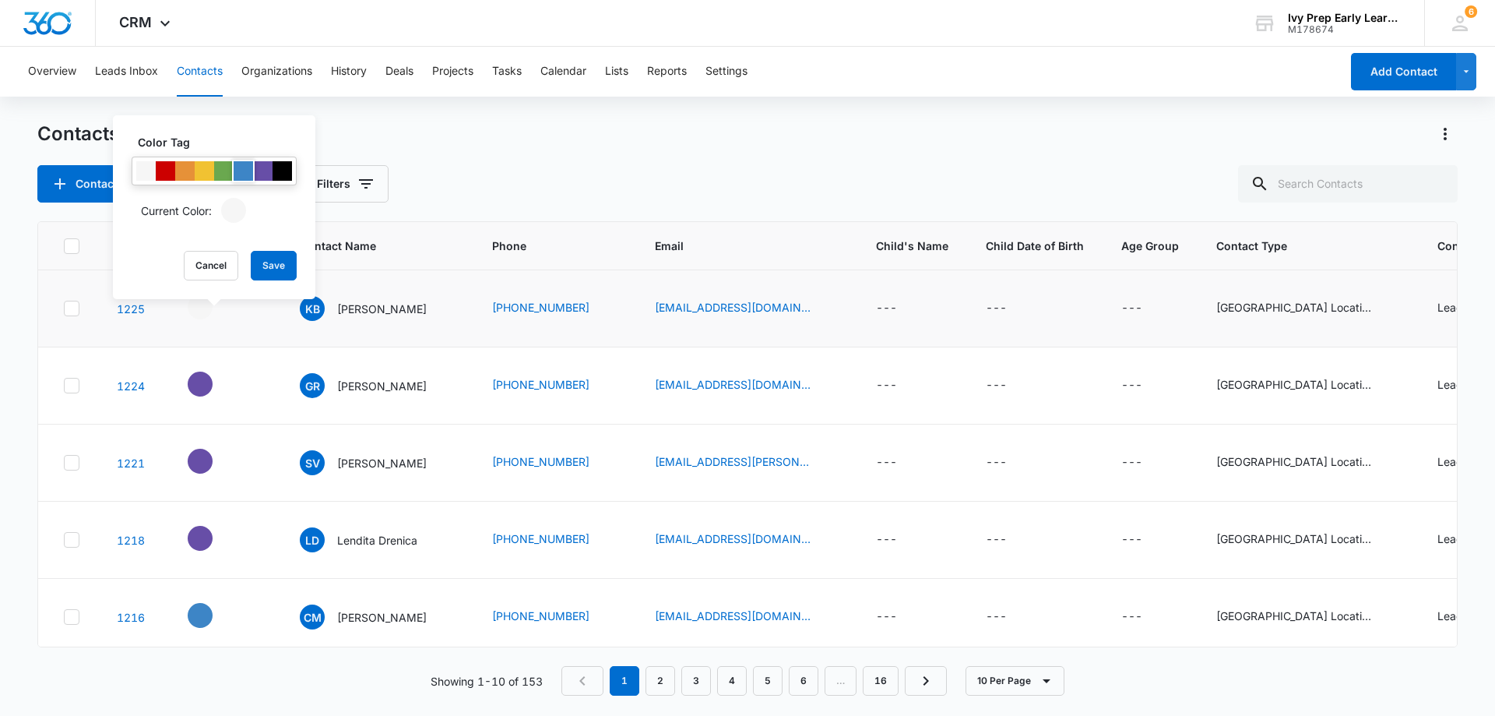
click at [250, 171] on div at bounding box center [243, 170] width 19 height 19
click at [287, 255] on button "Save" at bounding box center [274, 266] width 46 height 30
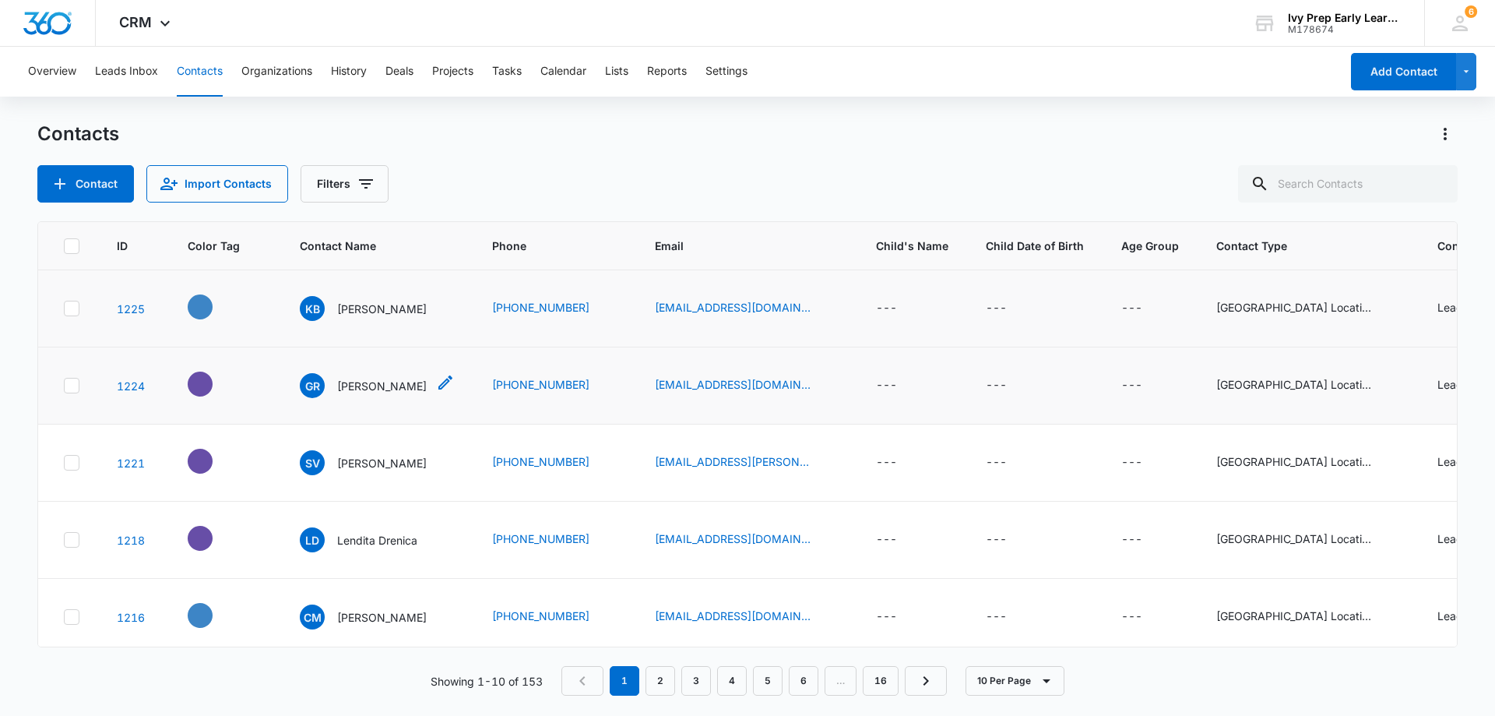
click at [386, 381] on p "Gabriela Rosales" at bounding box center [382, 386] width 90 height 16
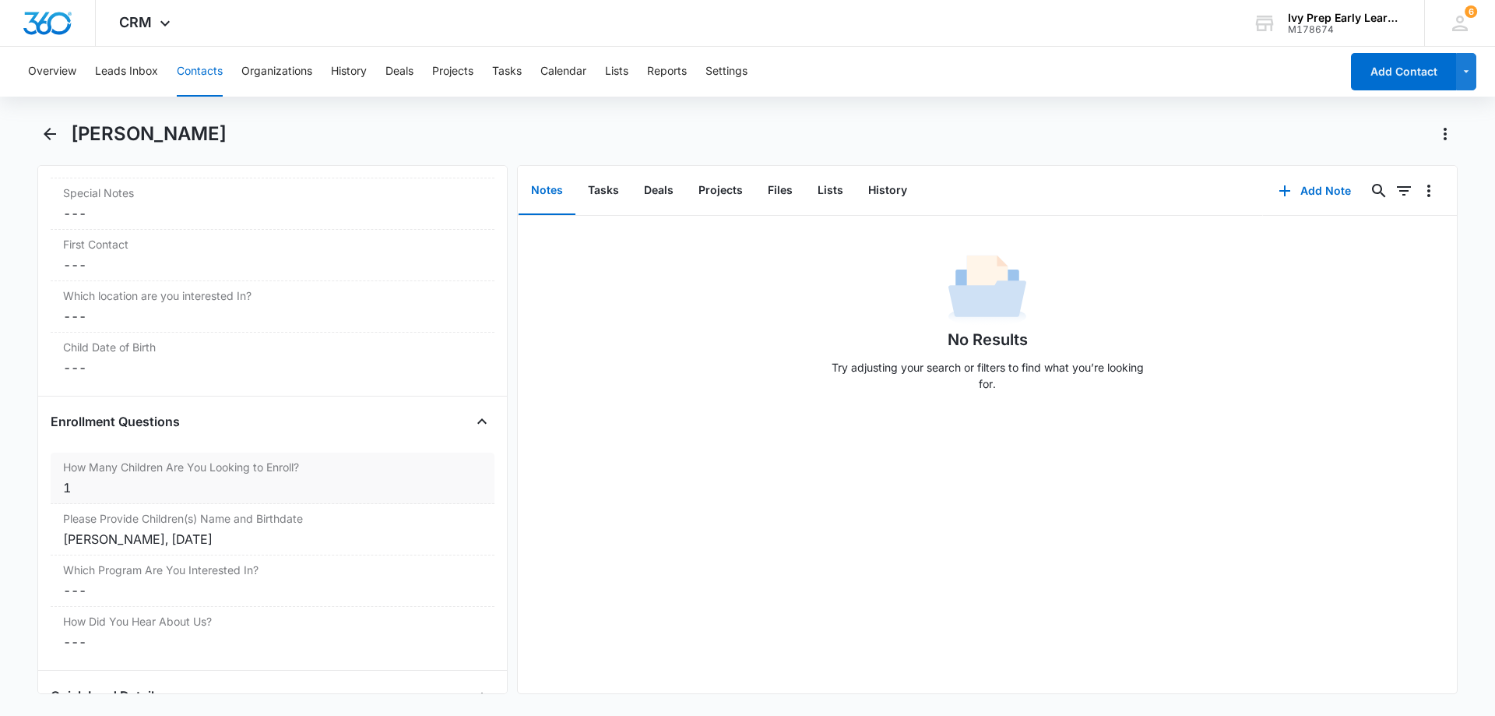
scroll to position [1630, 0]
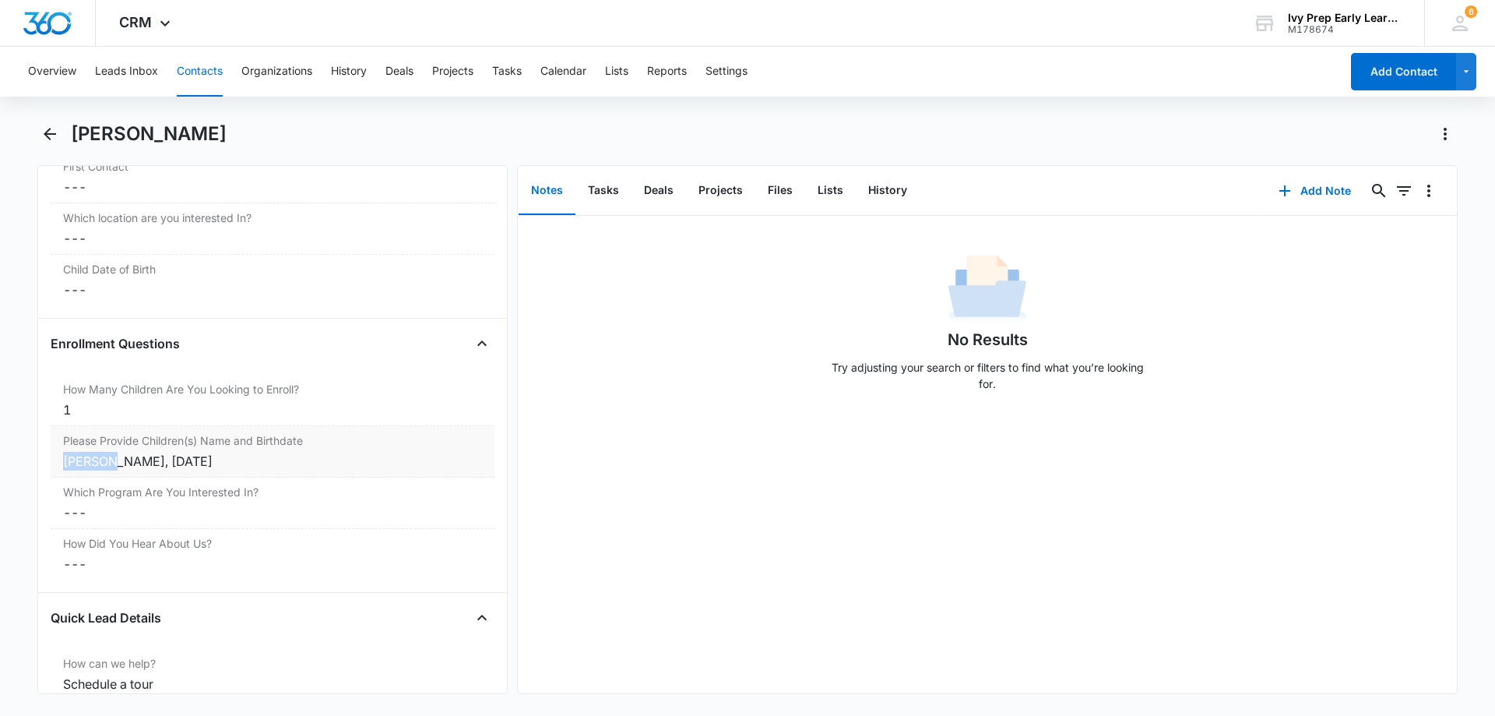
drag, startPoint x: 102, startPoint y: 460, endPoint x: 51, endPoint y: 459, distance: 51.4
click at [51, 459] on div "Please Provide Children(s) Name and Birthdate Cancel Save Changes Xochitl, Dece…" at bounding box center [273, 451] width 444 height 51
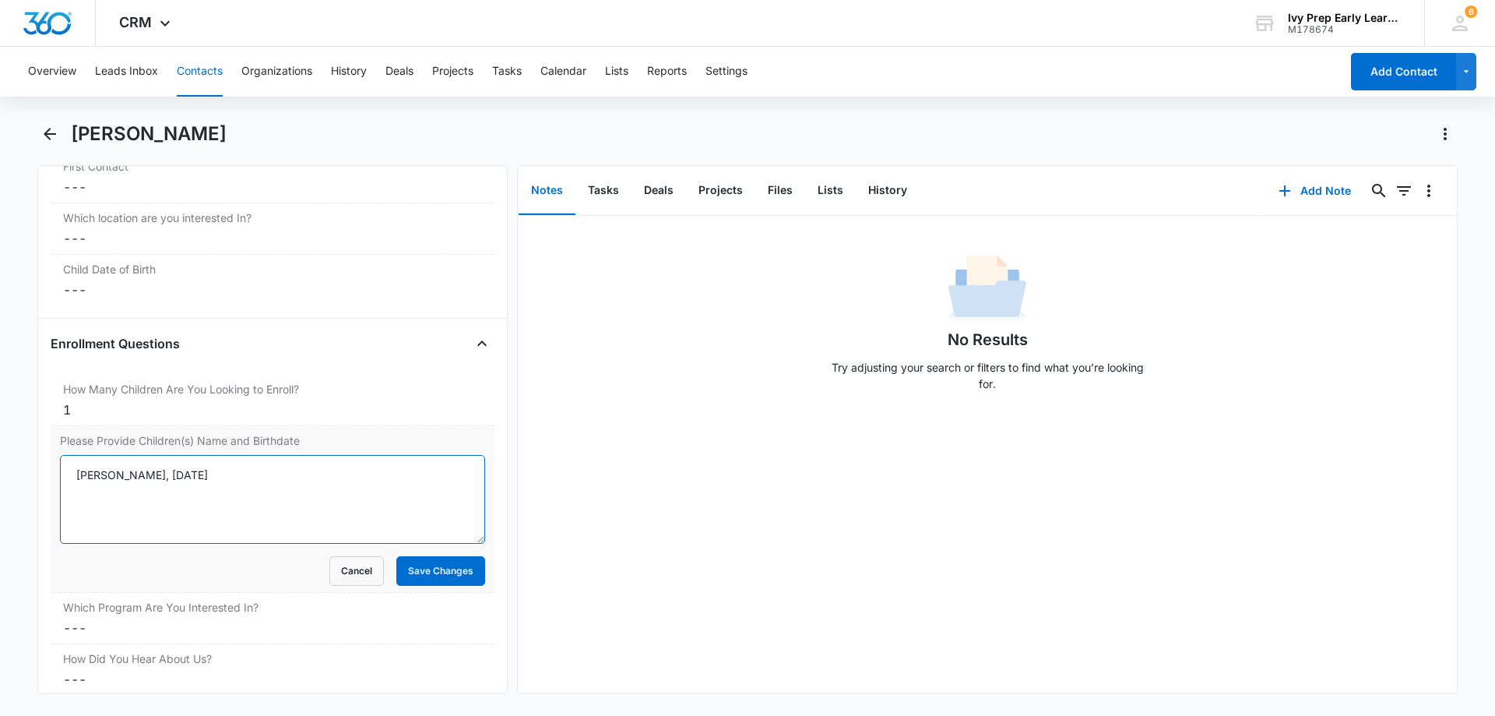
drag, startPoint x: 114, startPoint y: 472, endPoint x: 60, endPoint y: 472, distance: 53.7
click at [60, 472] on textarea "Xochitl, December 2025" at bounding box center [272, 499] width 425 height 89
click at [721, 420] on div "No Results Try adjusting your search or filters to find what you’re looking for." at bounding box center [987, 454] width 939 height 477
click at [455, 568] on button "Save Changes" at bounding box center [440, 571] width 89 height 30
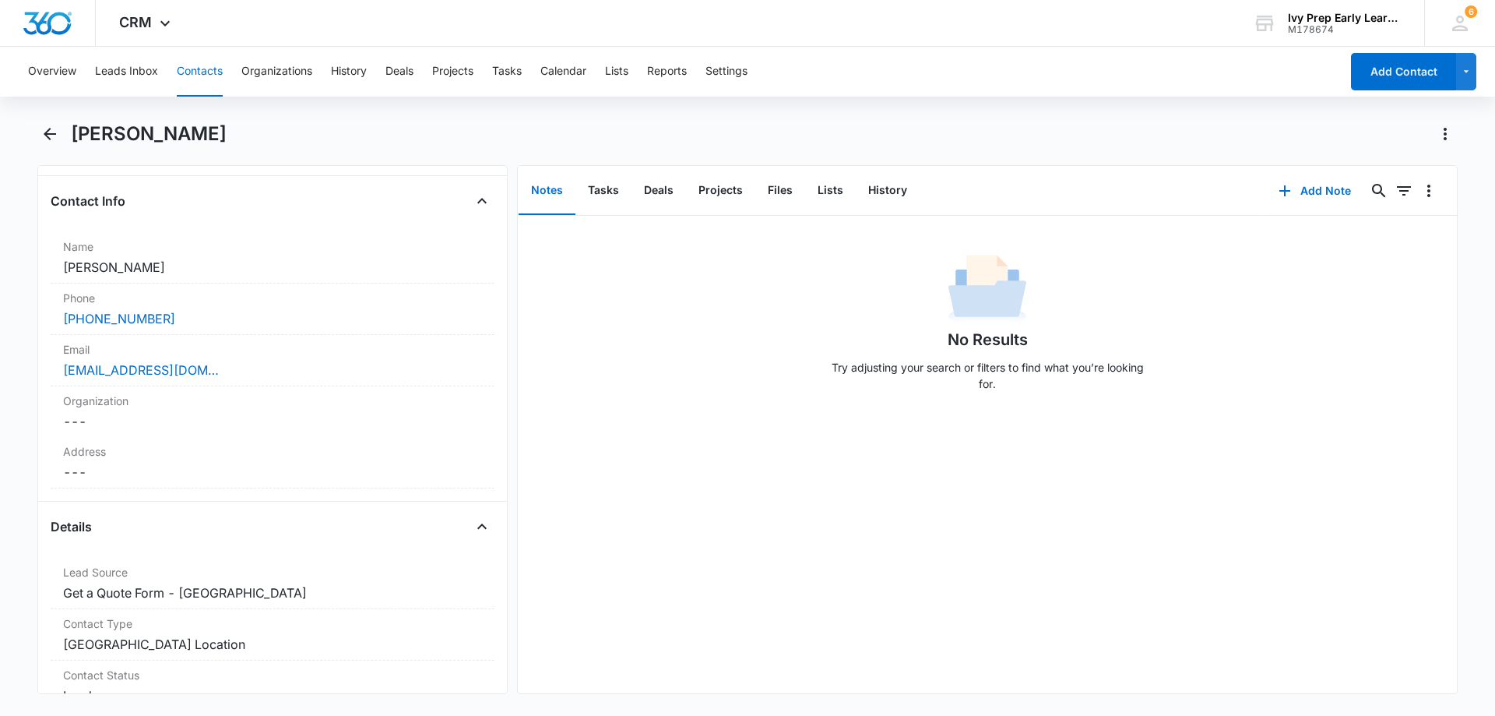
scroll to position [72, 0]
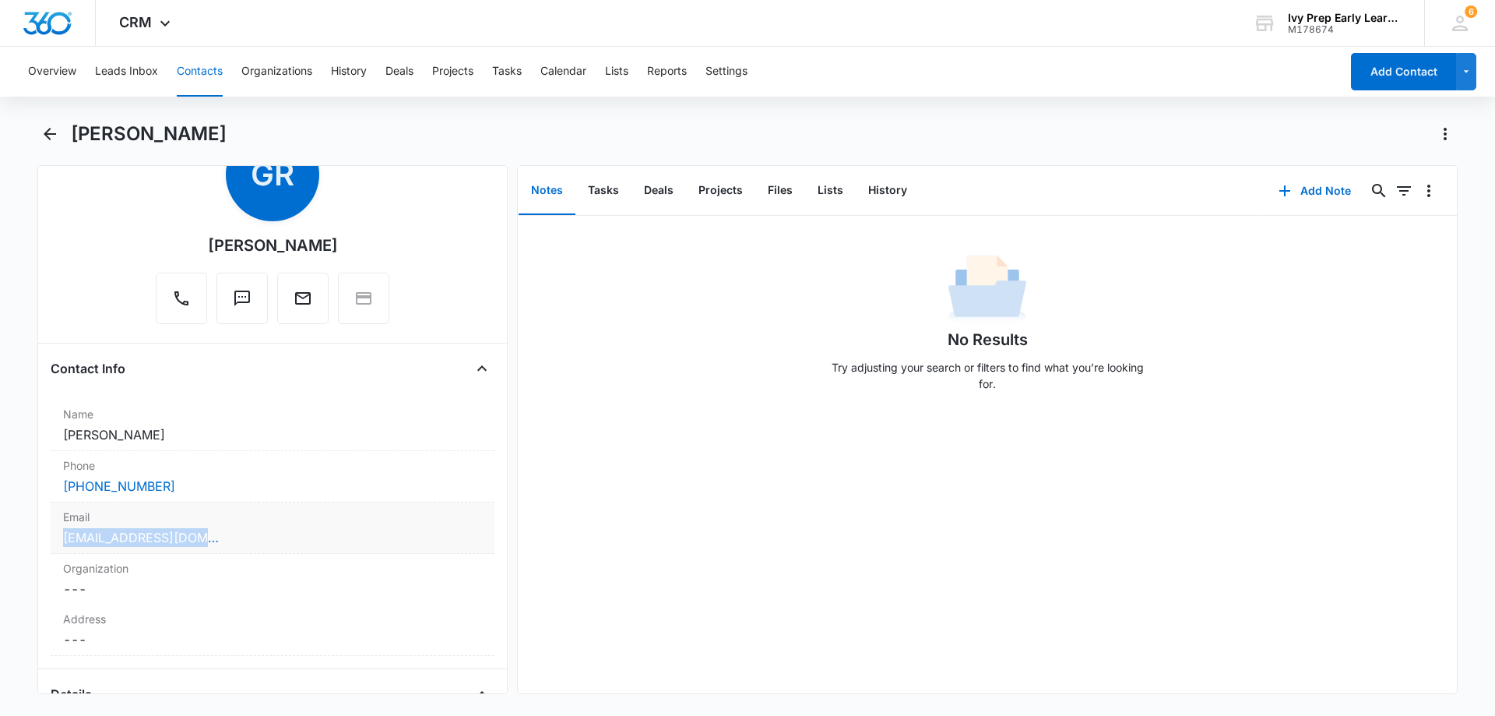
drag, startPoint x: 227, startPoint y: 529, endPoint x: 55, endPoint y: 529, distance: 171.3
click at [55, 529] on div "Email Cancel Save Changes gbrosales03@gmail.com" at bounding box center [273, 527] width 444 height 51
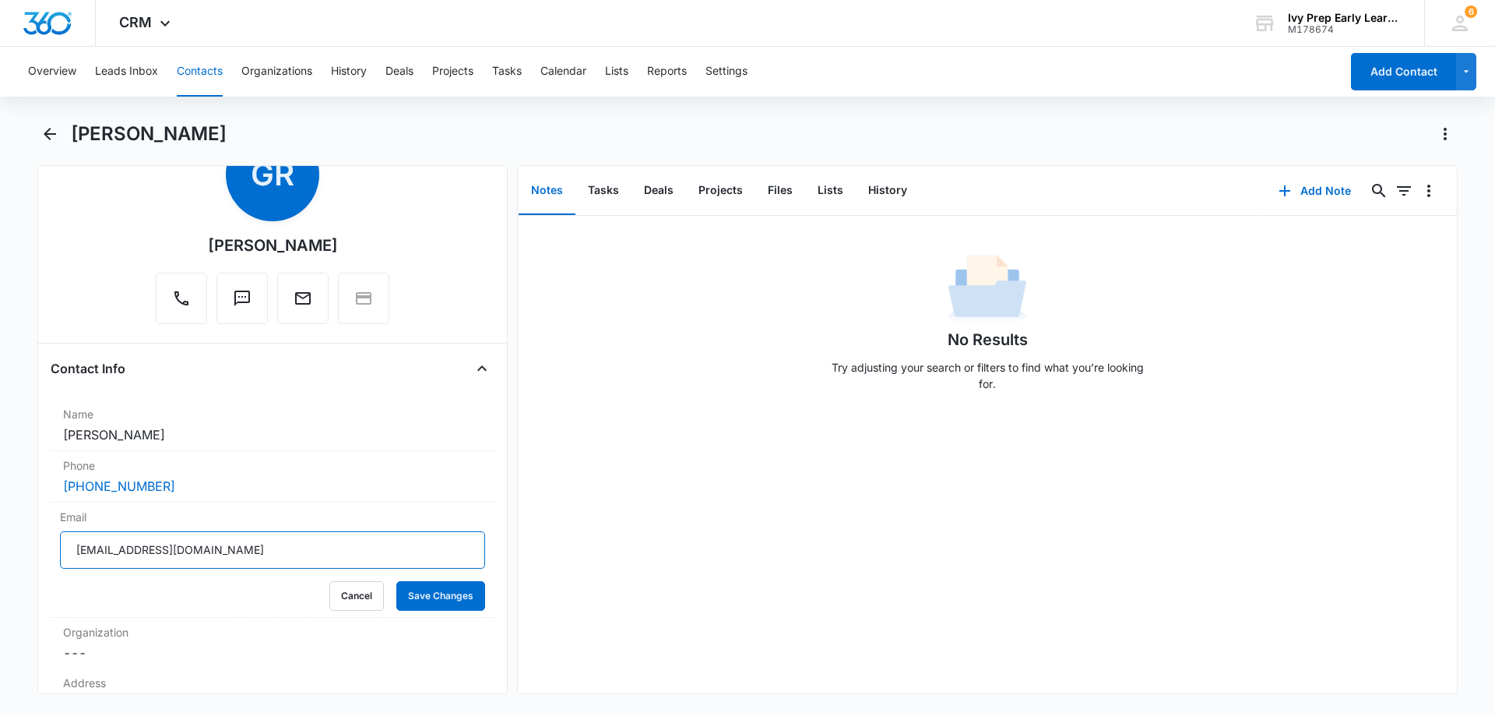
drag, startPoint x: 214, startPoint y: 554, endPoint x: 32, endPoint y: 554, distance: 182.2
click at [32, 554] on main "Gabriela Rosales Remove GR Gabriela Rosales Contact Info Name Cancel Save Chang…" at bounding box center [747, 416] width 1495 height 591
click at [797, 473] on div "No Results Try adjusting your search or filters to find what you’re looking for." at bounding box center [987, 454] width 939 height 477
drag, startPoint x: 234, startPoint y: 468, endPoint x: 200, endPoint y: 496, distance: 44.3
click at [199, 496] on div "Phone Cancel Save Changes (347) 972-7174" at bounding box center [273, 476] width 444 height 51
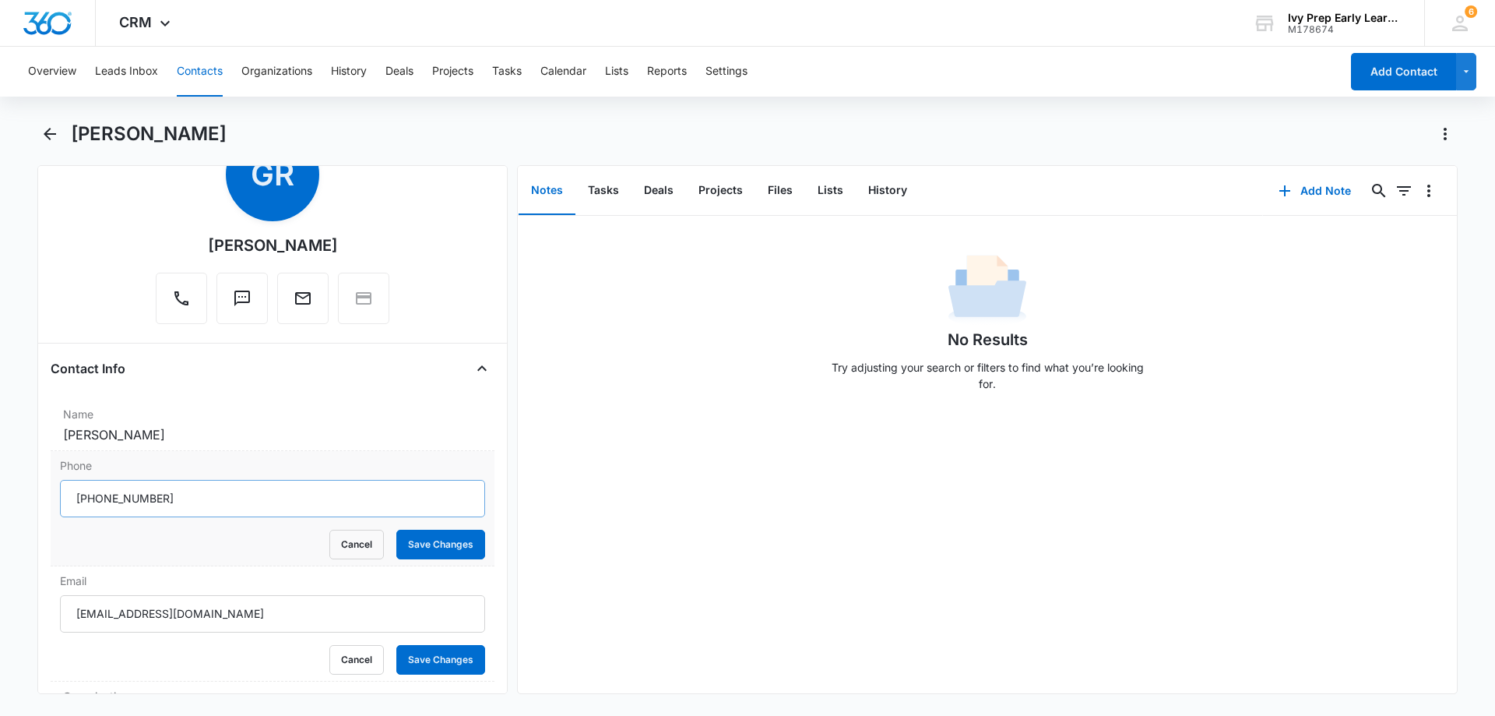
copy label
drag, startPoint x: 753, startPoint y: 361, endPoint x: 760, endPoint y: 355, distance: 9.4
click at [754, 361] on div "No Results Try adjusting your search or filters to find what you’re looking for." at bounding box center [987, 327] width 939 height 154
click at [433, 546] on button "Save Changes" at bounding box center [440, 544] width 89 height 30
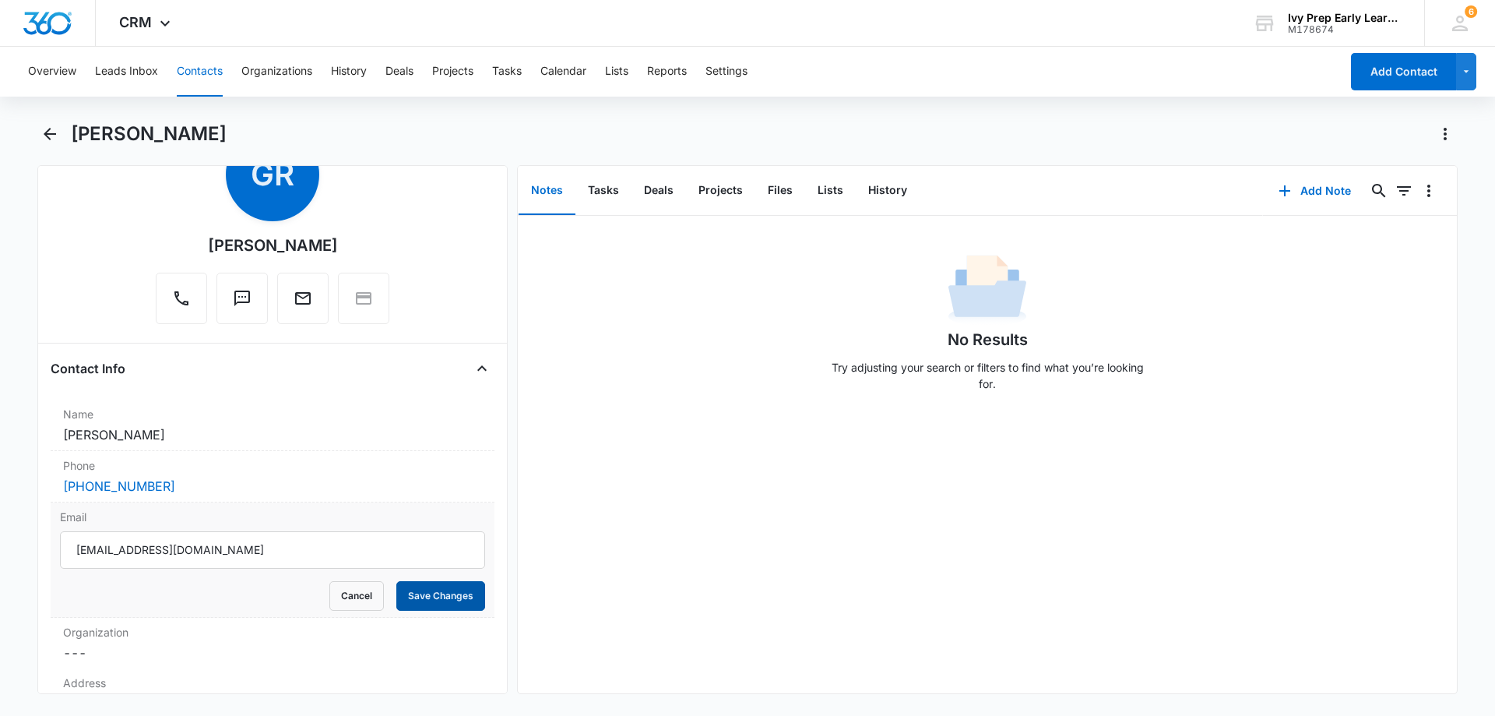
click at [445, 599] on button "Save Changes" at bounding box center [440, 596] width 89 height 30
drag, startPoint x: 182, startPoint y: 435, endPoint x: 11, endPoint y: 436, distance: 171.3
click at [11, 436] on main "Gabriela Rosales Remove GR Gabriela Rosales Contact Info Name Cancel Save Chang…" at bounding box center [747, 416] width 1495 height 591
copy dd "Gabriela Rosales"
